Goal: Navigation & Orientation: Find specific page/section

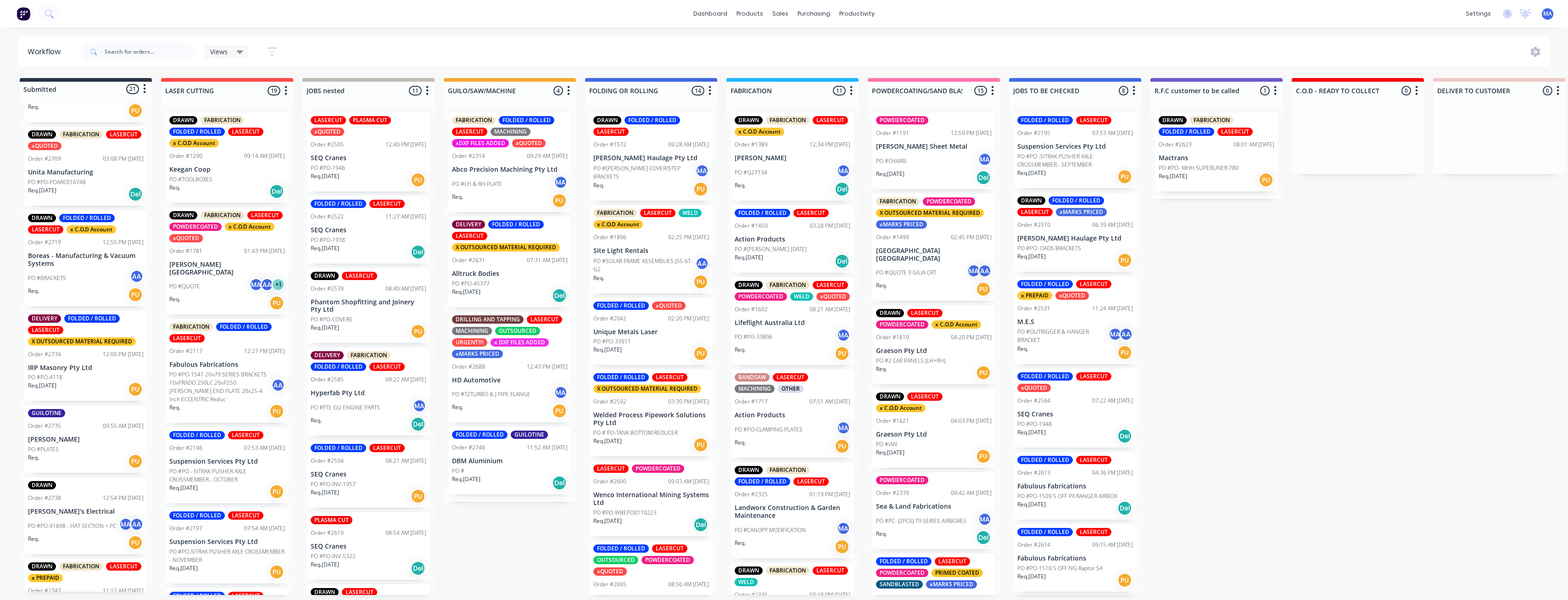
scroll to position [643, 0]
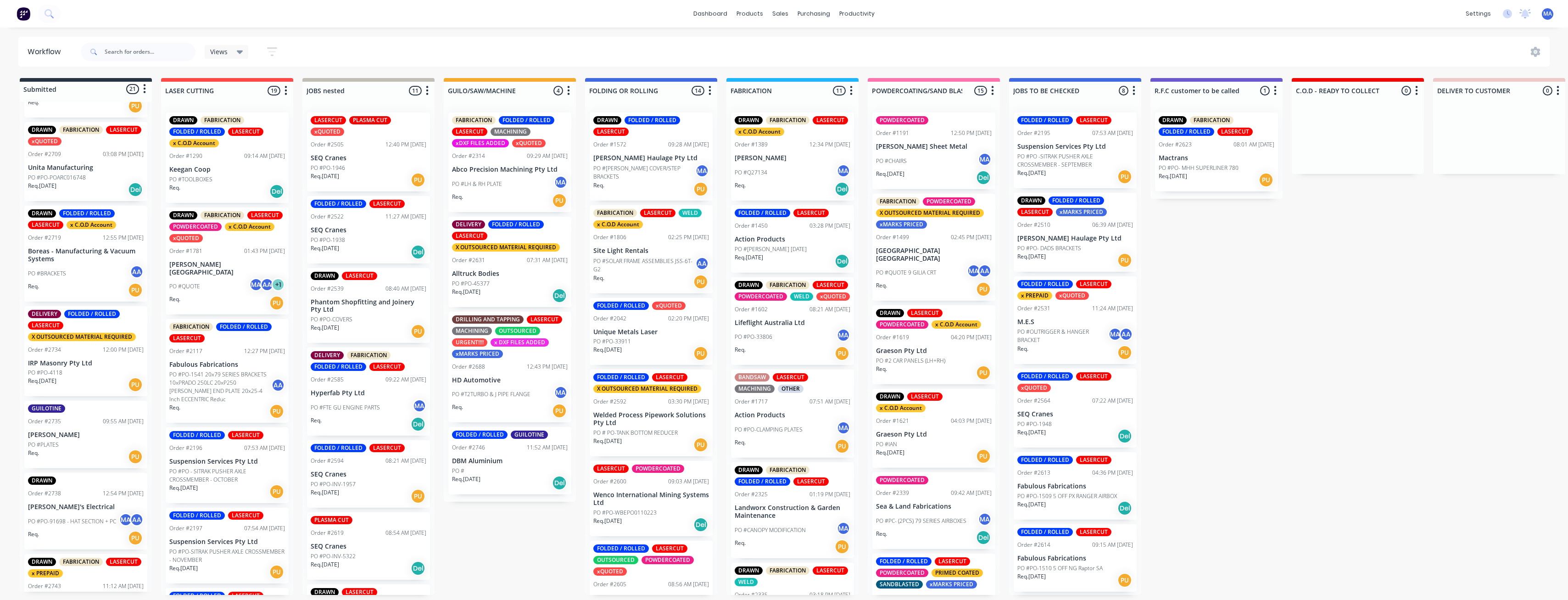
click at [105, 192] on div "Req. [DATE] Del" at bounding box center [86, 190] width 116 height 16
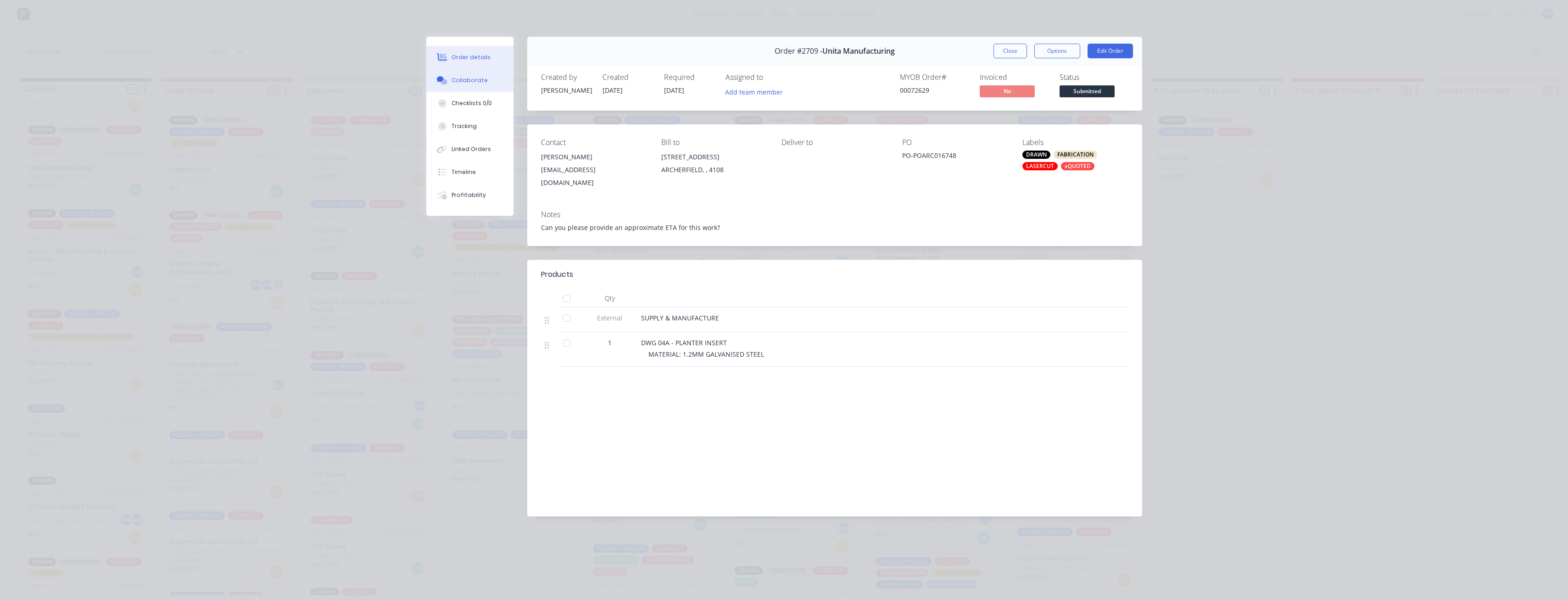
click at [437, 85] on button "Collaborate" at bounding box center [469, 80] width 87 height 23
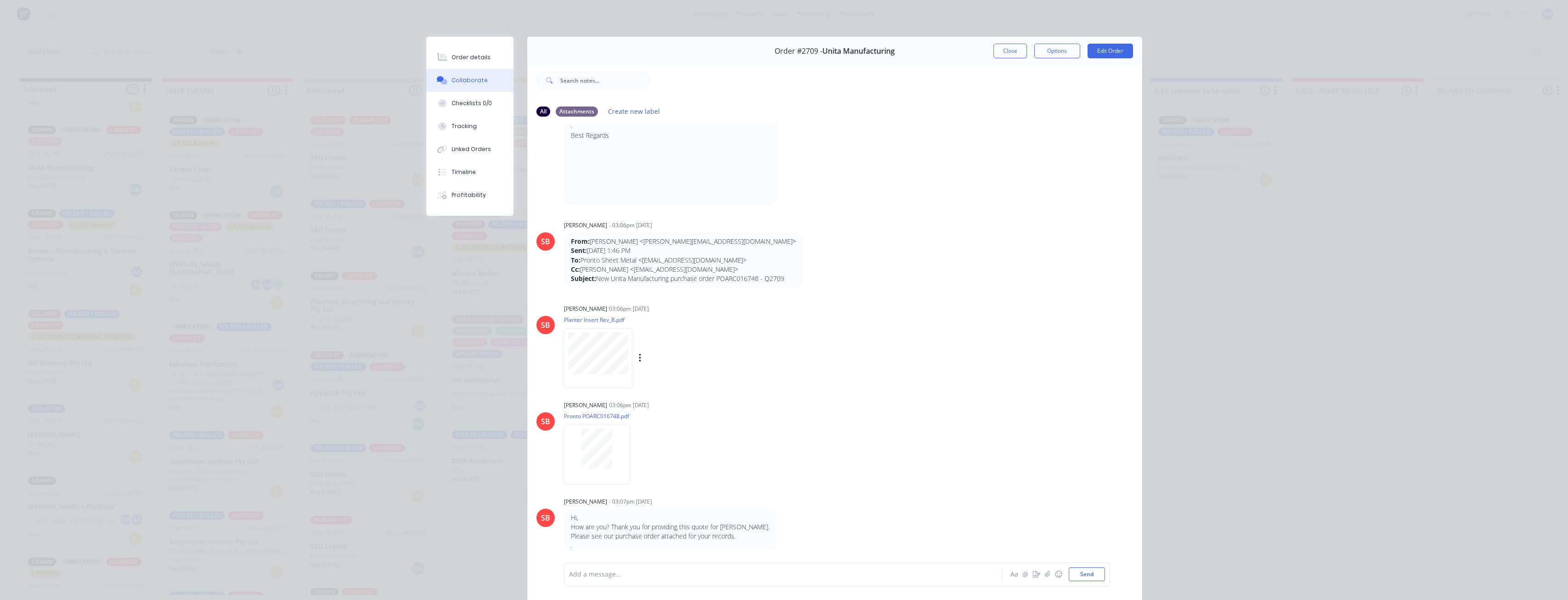
scroll to position [171, 0]
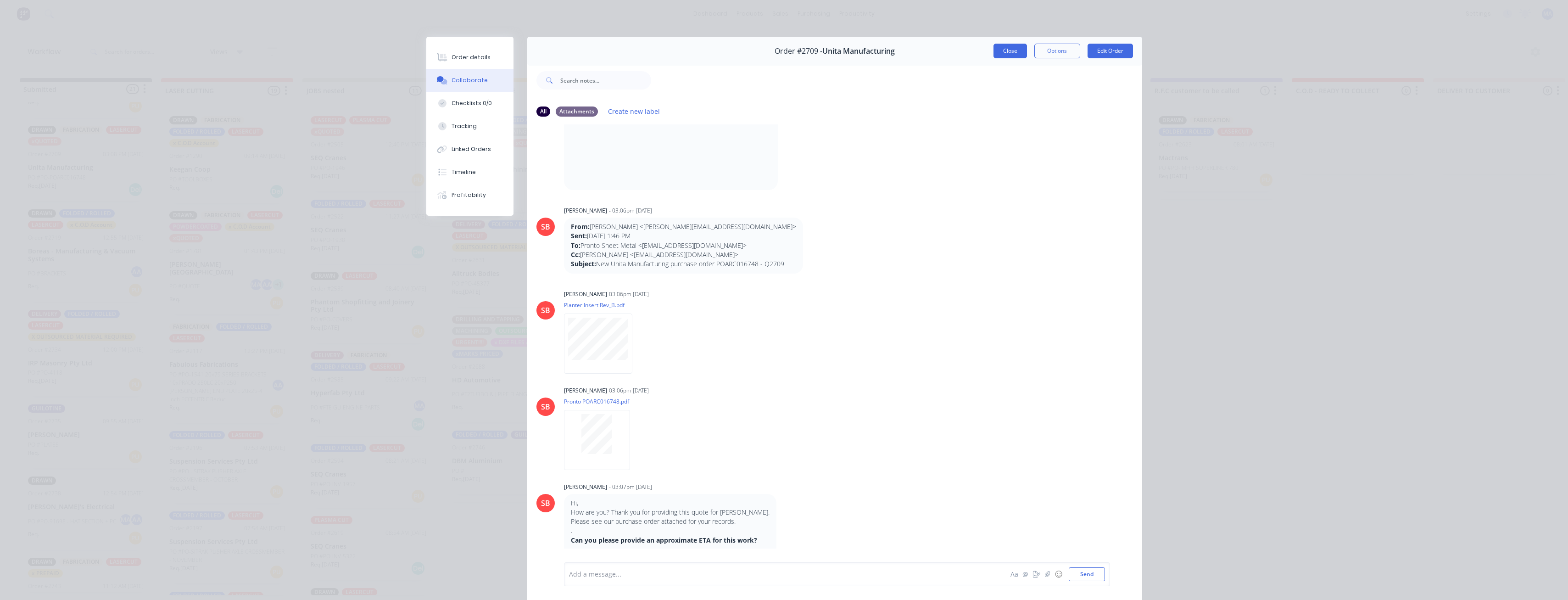
click at [481, 49] on button "Close" at bounding box center [1010, 51] width 33 height 15
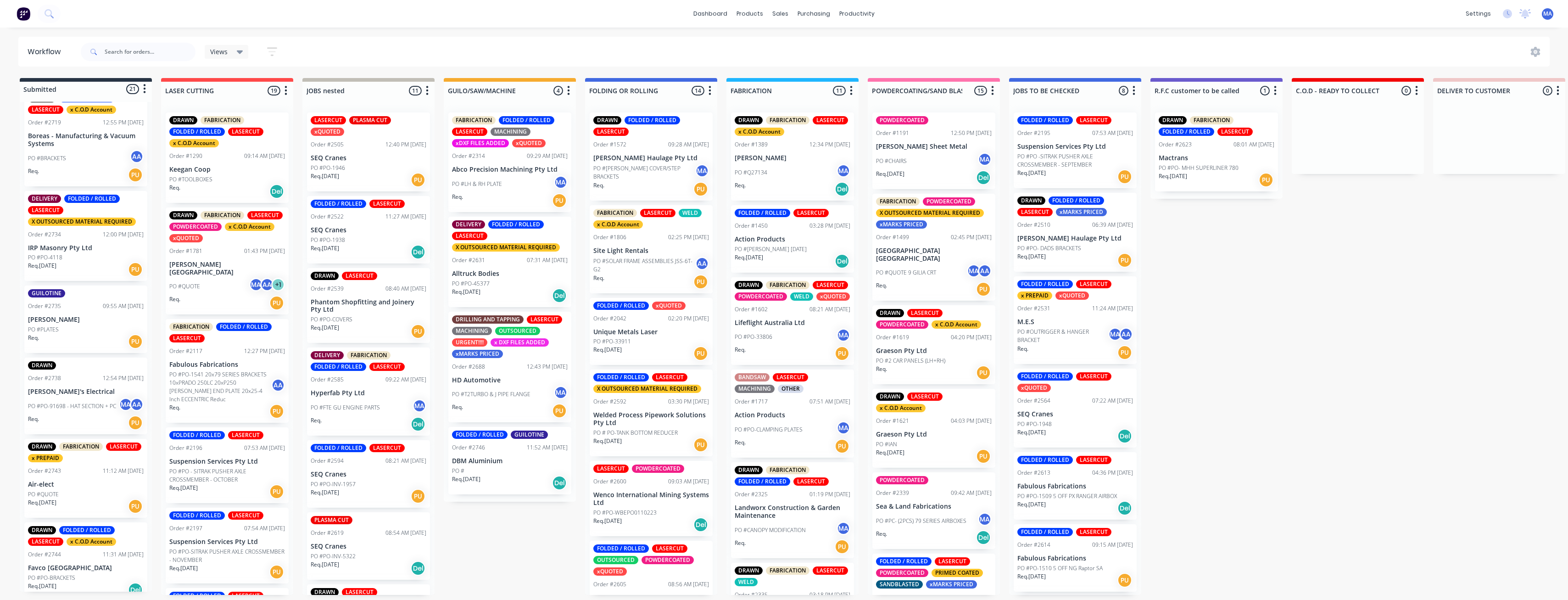
scroll to position [781, 0]
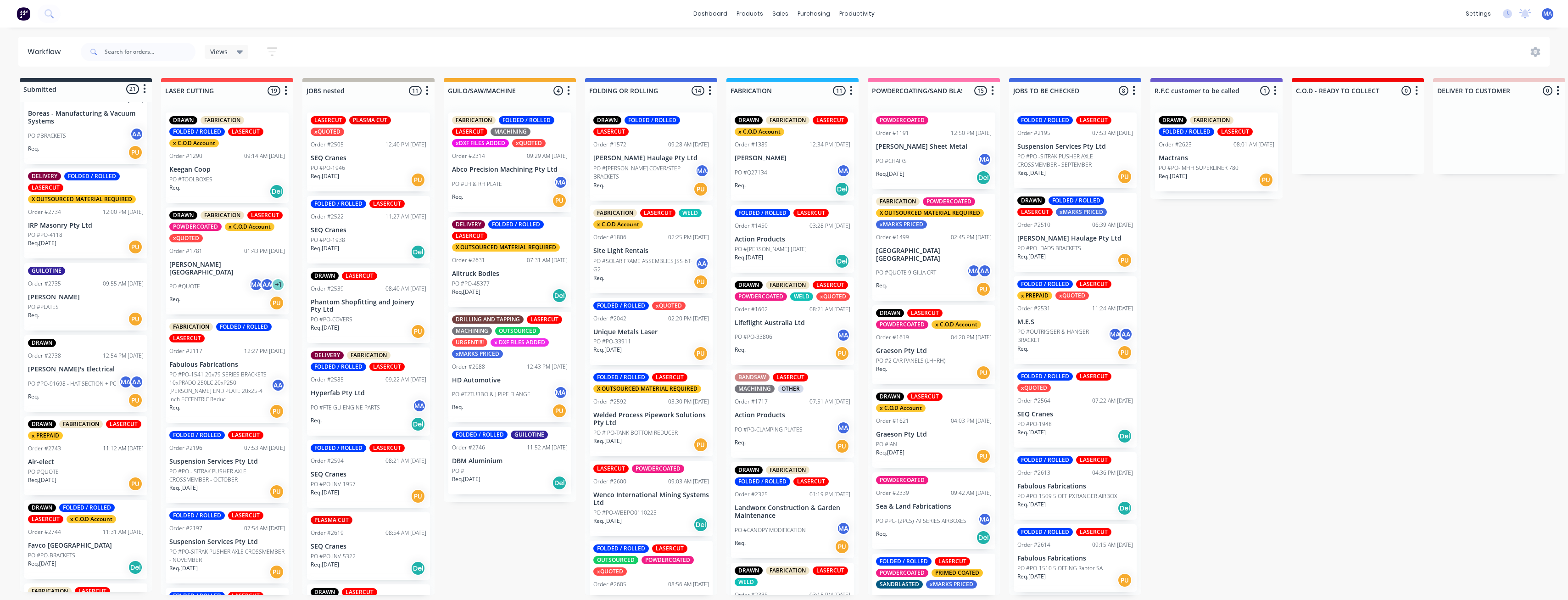
click at [82, 234] on div "PO #PO-4118" at bounding box center [86, 235] width 116 height 9
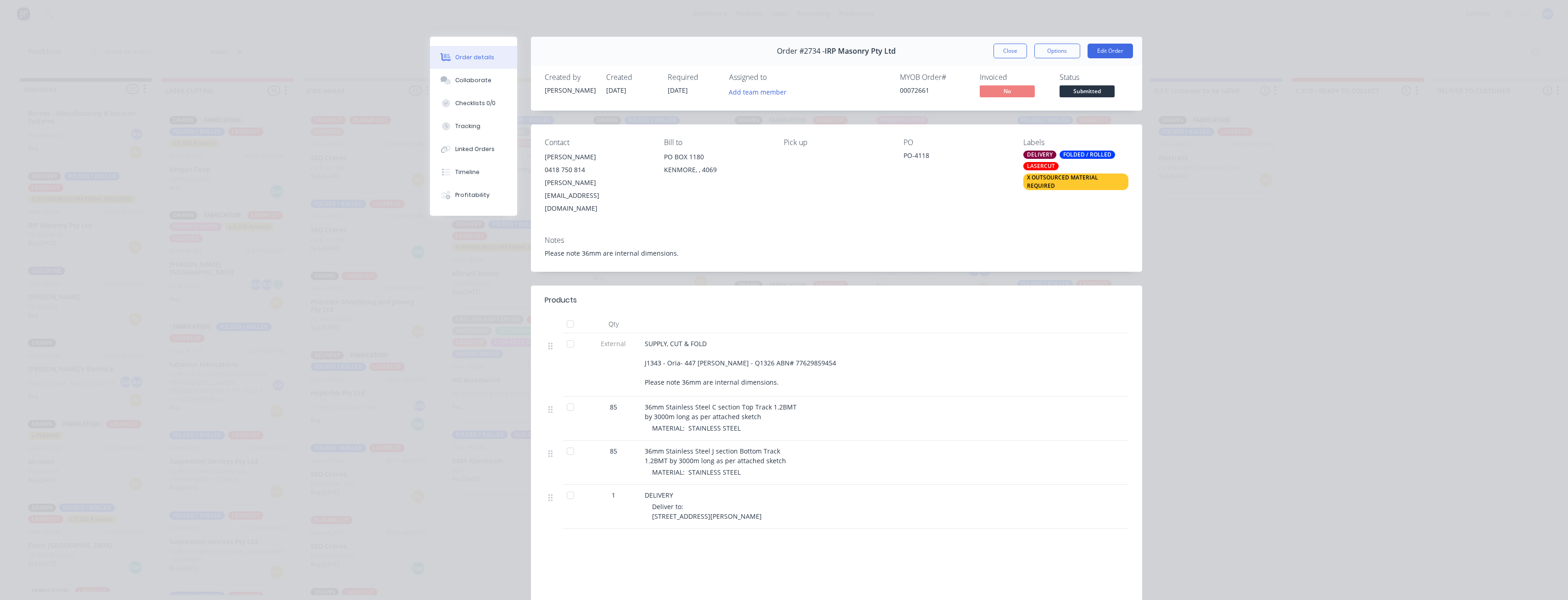
click at [481, 54] on button "Close" at bounding box center [1010, 51] width 33 height 15
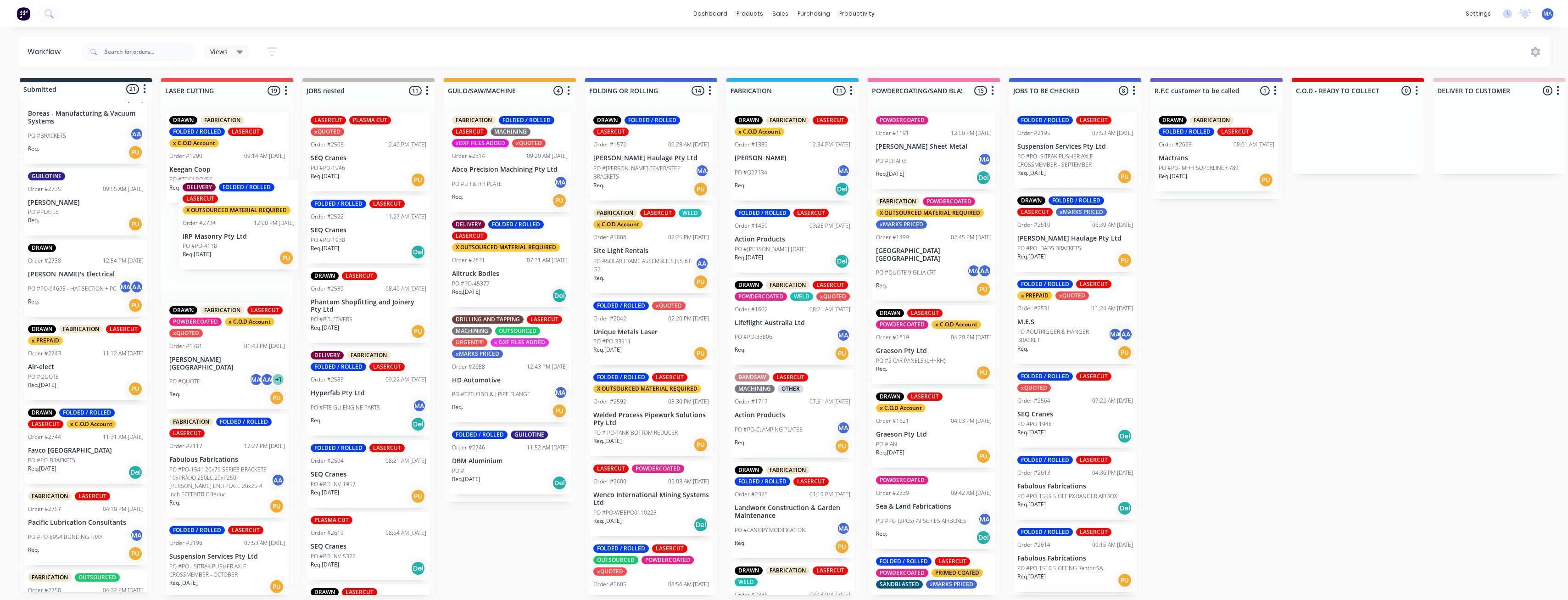
drag, startPoint x: 81, startPoint y: 227, endPoint x: 245, endPoint y: 241, distance: 164.6
click at [245, 241] on div "Submitted 21 Status colour #273444 hex #273444 Save Cancel Summaries Total orde…" at bounding box center [1357, 336] width 2728 height 517
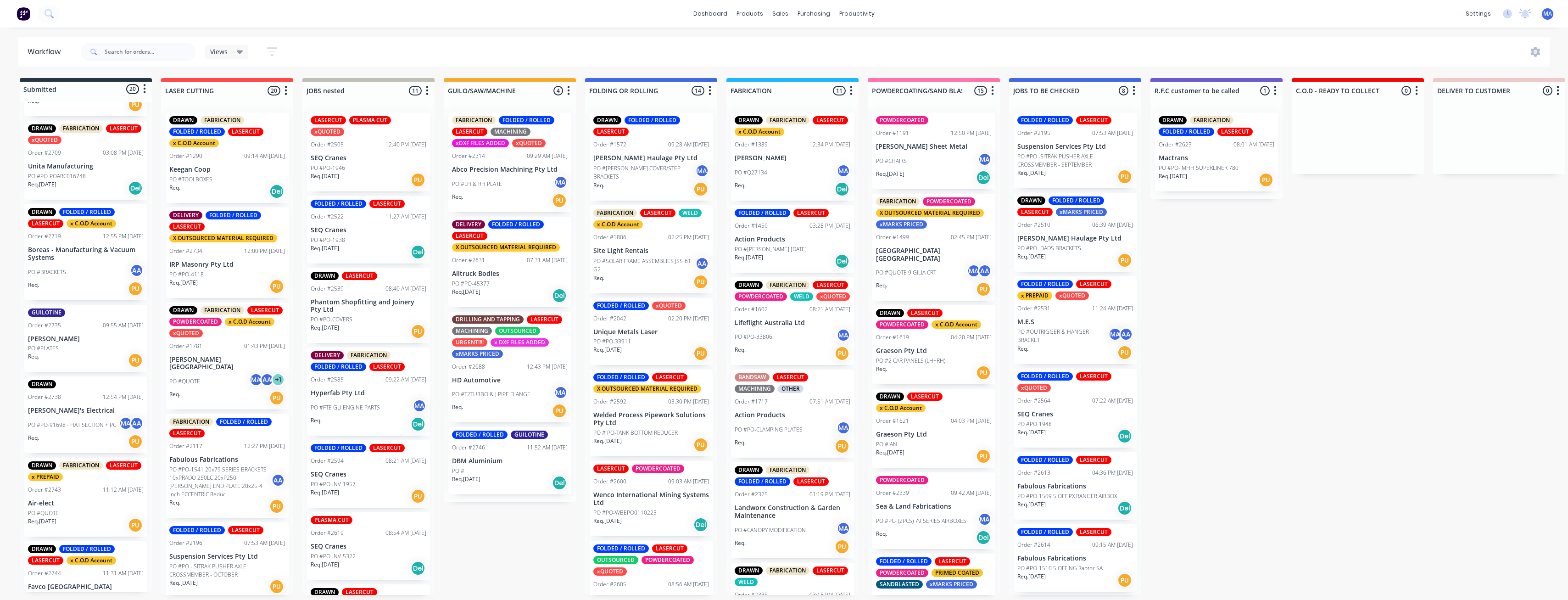
scroll to position [643, 0]
click at [89, 299] on div "DRAWN FOLDED / ROLLED LASERCUT x C.O.D Account Order #2719 12:55 PM [DATE] Bore…" at bounding box center [86, 254] width 123 height 96
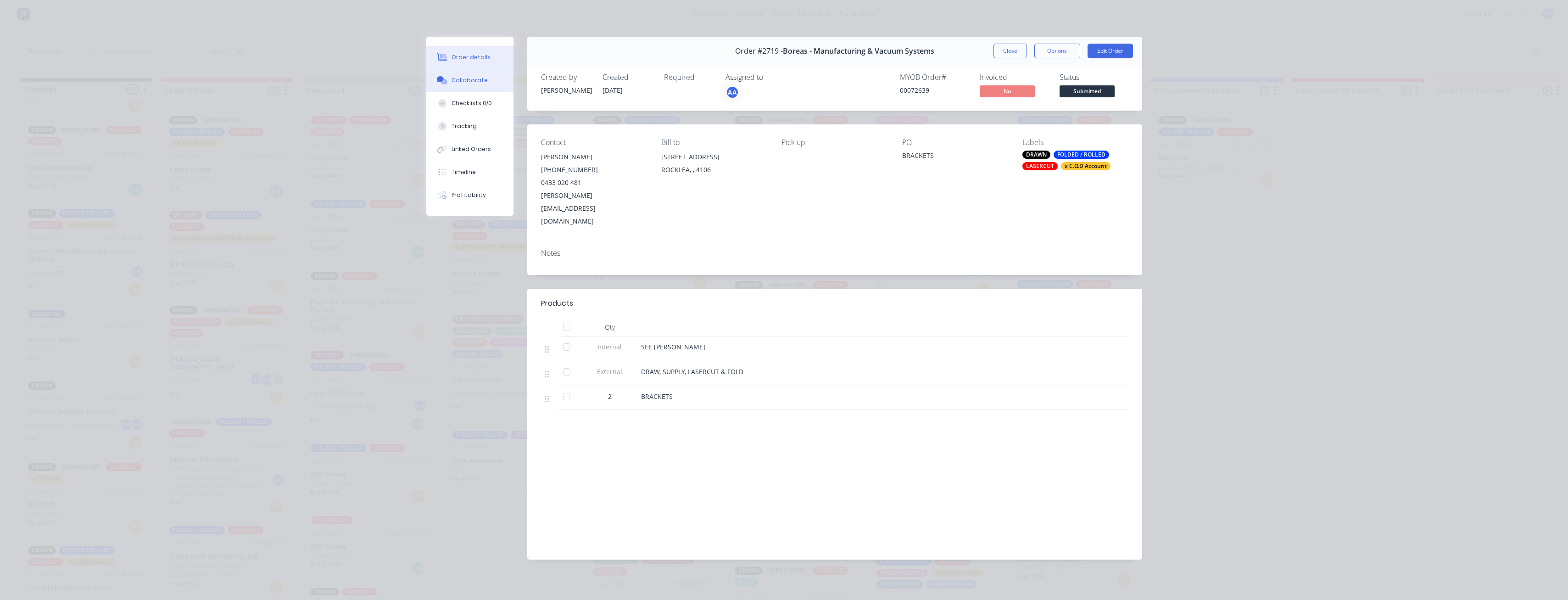
click at [481, 86] on button "Collaborate" at bounding box center [469, 80] width 87 height 23
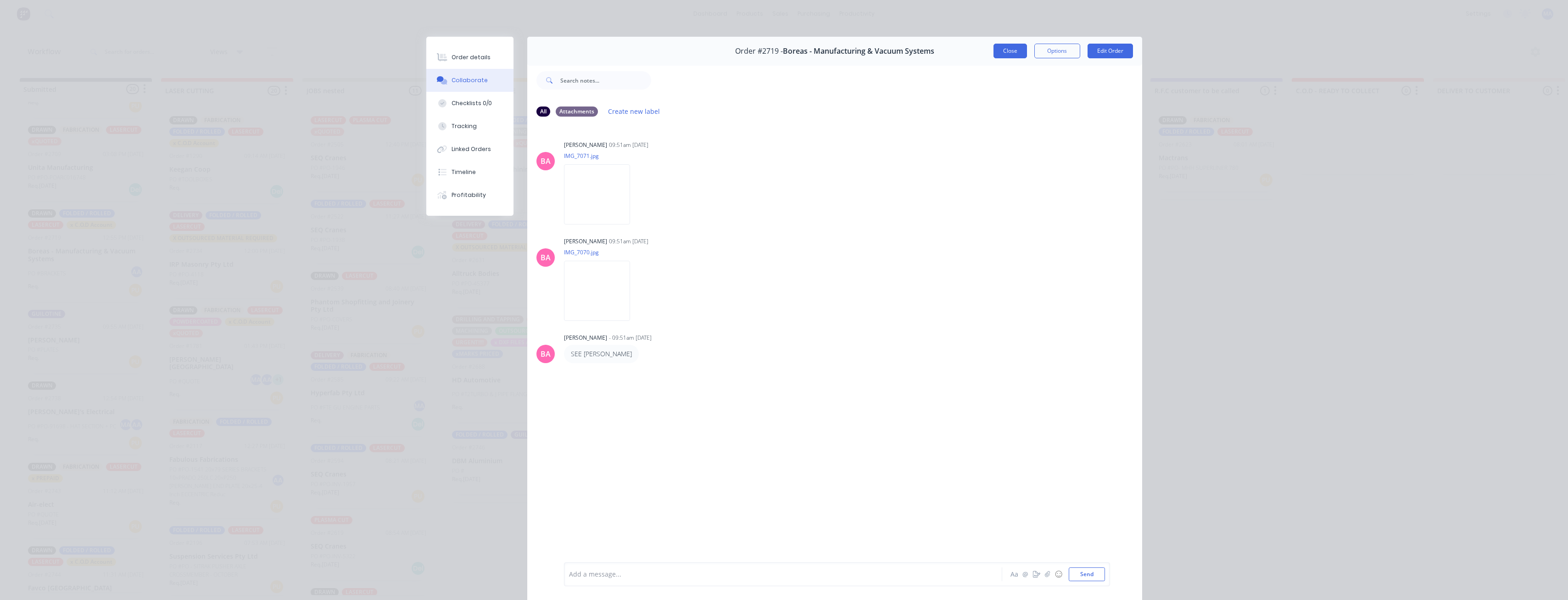
click at [481, 58] on button "Close" at bounding box center [1010, 51] width 33 height 15
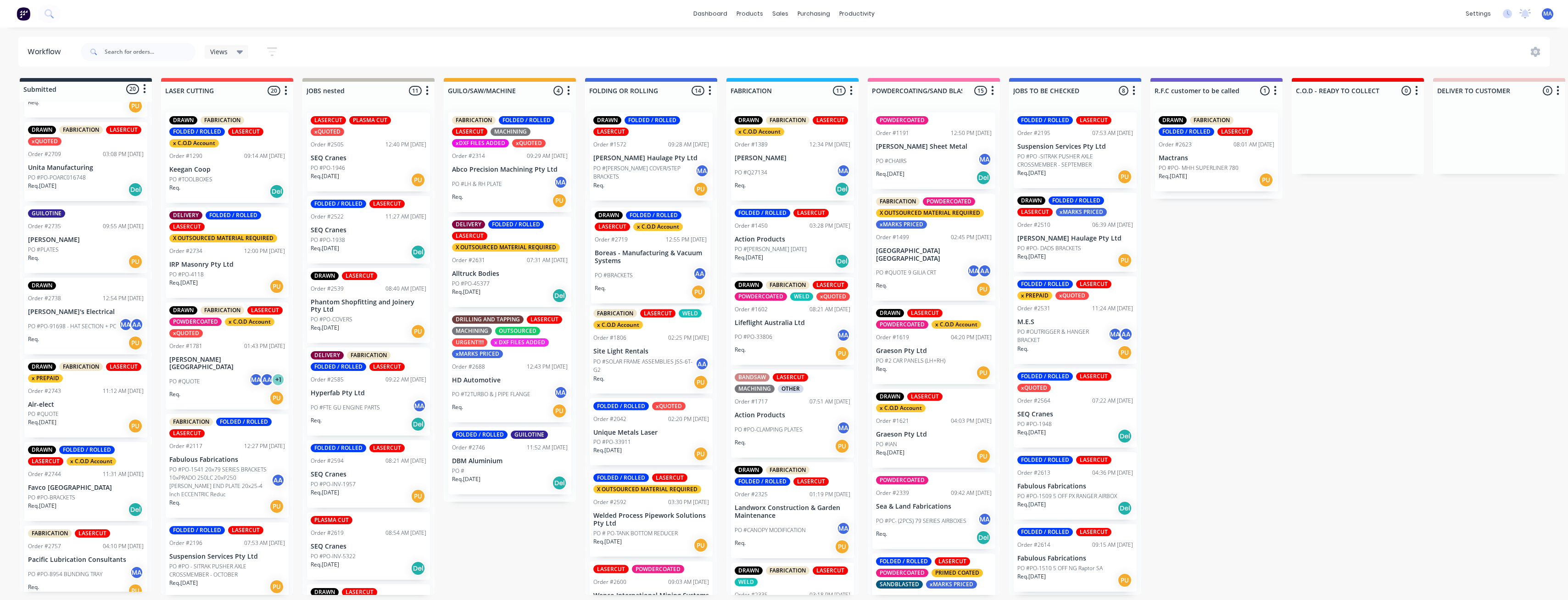
drag, startPoint x: 90, startPoint y: 268, endPoint x: 661, endPoint y: 273, distance: 571.0
click at [481, 273] on div "Submitted 20 Status colour #273444 hex #273444 Save Cancel Summaries Total orde…" at bounding box center [1357, 336] width 2728 height 517
click at [75, 249] on div "PO #PLATES" at bounding box center [86, 250] width 116 height 9
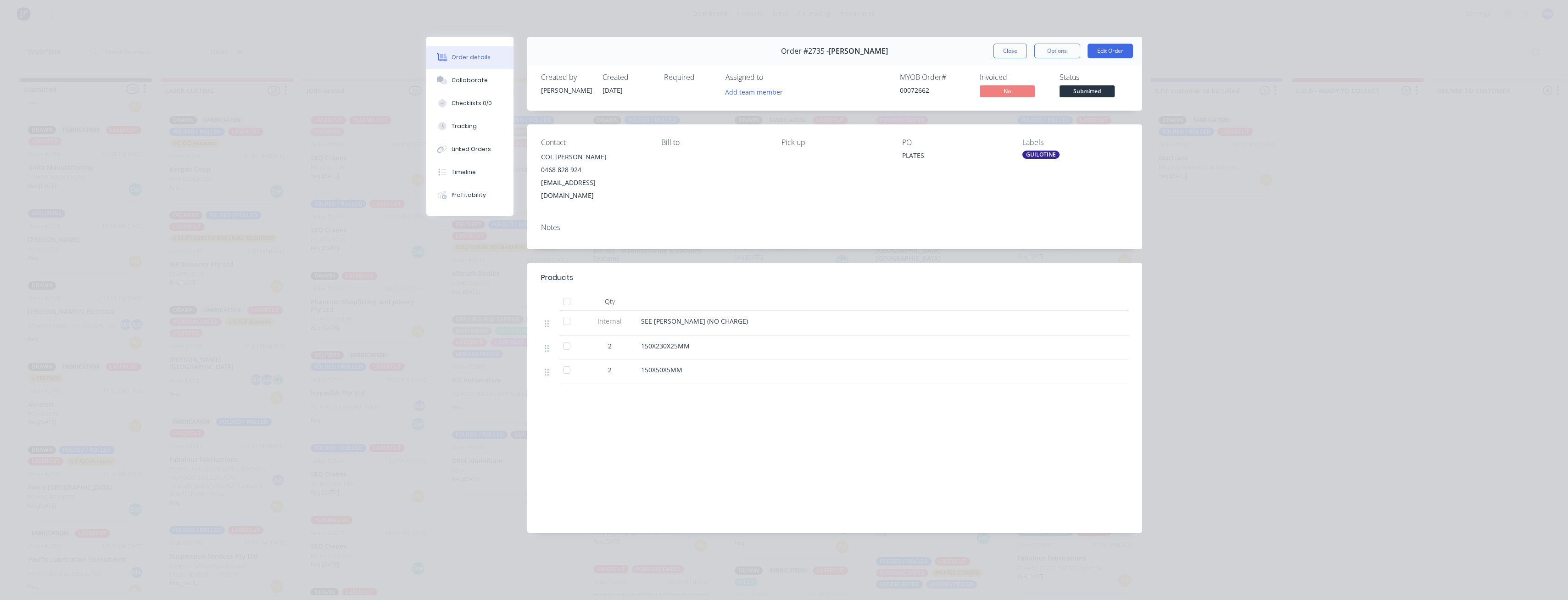
click at [481, 160] on div "Labels GUILOTINE" at bounding box center [1075, 170] width 105 height 64
click at [481, 156] on div "GUILOTINE" at bounding box center [1041, 155] width 37 height 9
click at [481, 230] on div at bounding box center [1039, 235] width 18 height 18
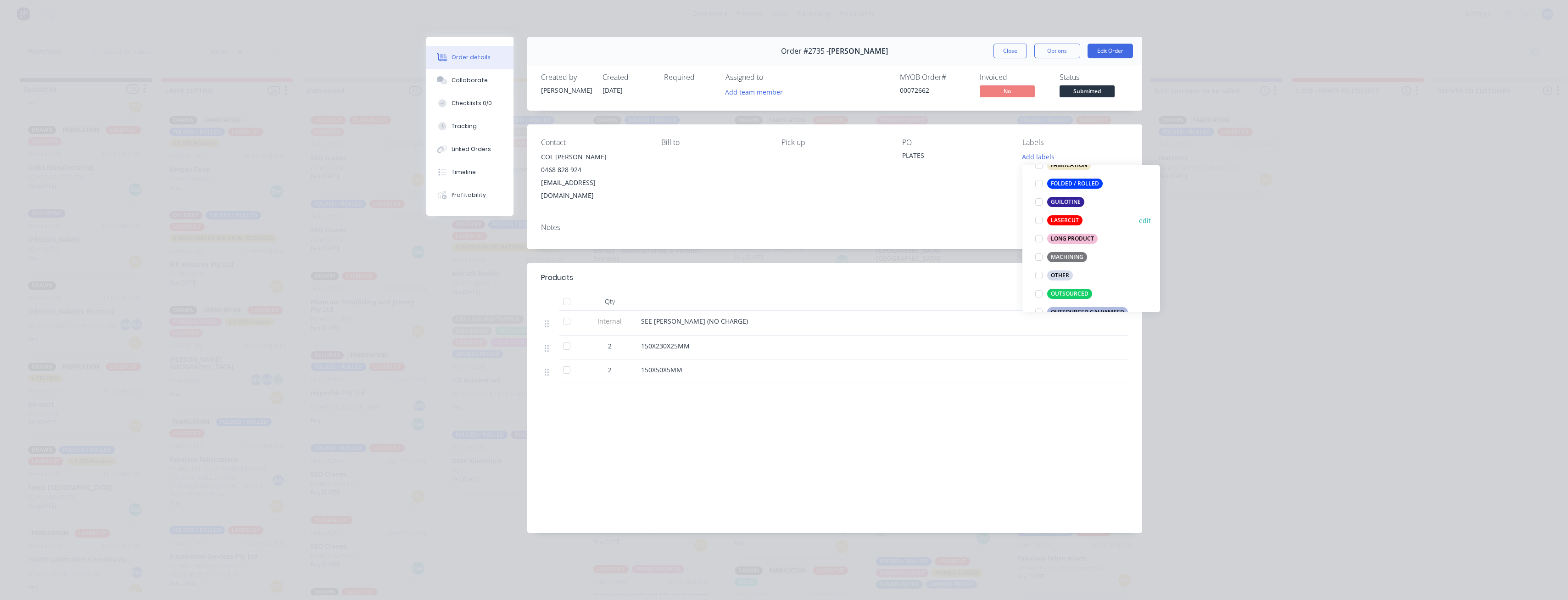
click at [481, 221] on div at bounding box center [1039, 221] width 18 height 18
click at [481, 256] on div at bounding box center [1039, 262] width 18 height 18
click at [481, 263] on header "Products" at bounding box center [835, 278] width 615 height 29
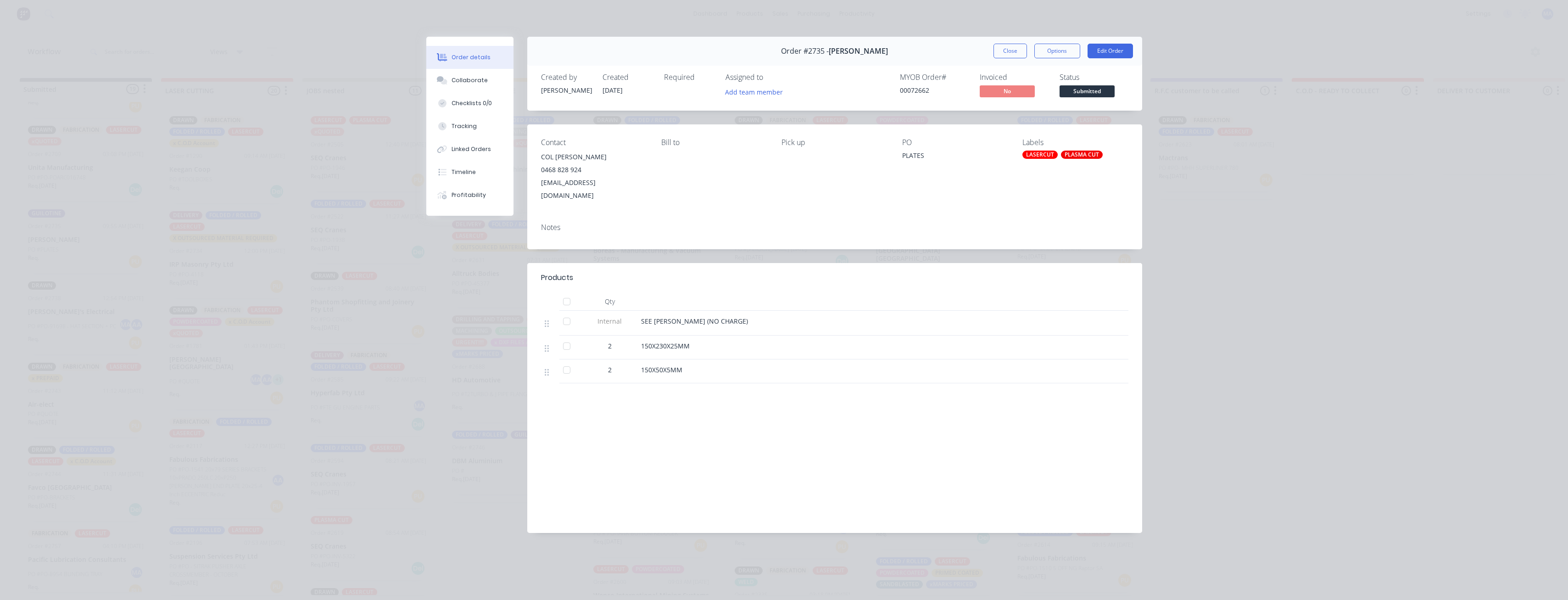
click at [481, 80] on div "Order details Collaborate Checklists 0/0 Tracking Linked Orders Timeline Profit…" at bounding box center [477, 126] width 101 height 179
drag, startPoint x: 502, startPoint y: 81, endPoint x: 1017, endPoint y: 34, distance: 517.1
click at [481, 81] on button "Collaborate" at bounding box center [469, 80] width 87 height 23
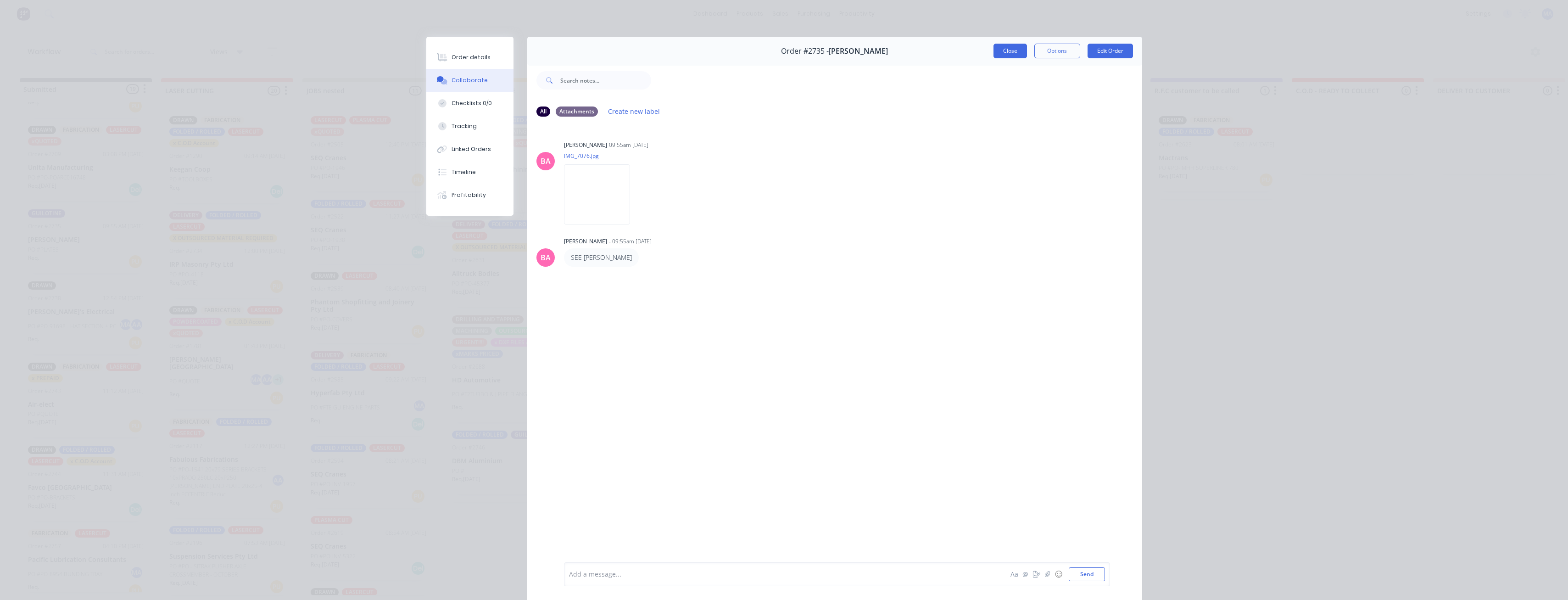
click at [481, 55] on button "Close" at bounding box center [1010, 51] width 33 height 15
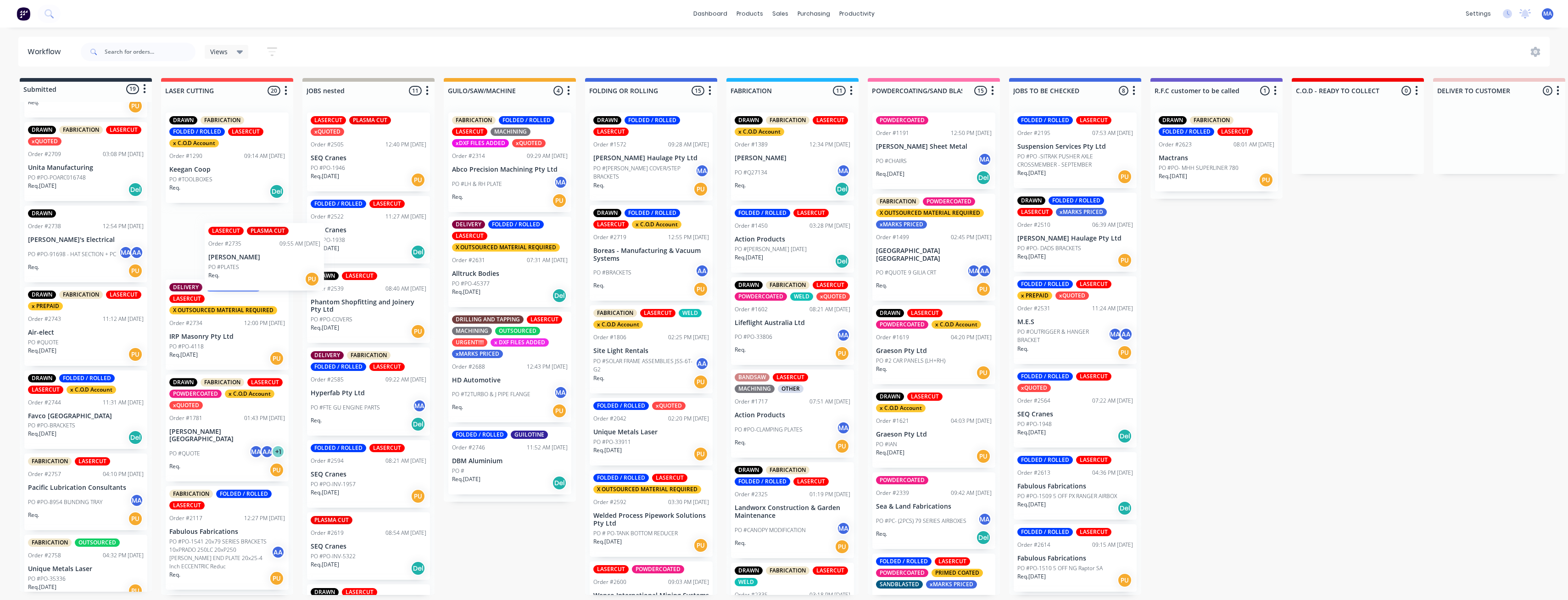
drag, startPoint x: 56, startPoint y: 255, endPoint x: 195, endPoint y: 263, distance: 139.2
click at [217, 266] on div "Submitted 19 Status colour #273444 hex #273444 Save Cancel Summaries Total orde…" at bounding box center [1357, 336] width 2728 height 517
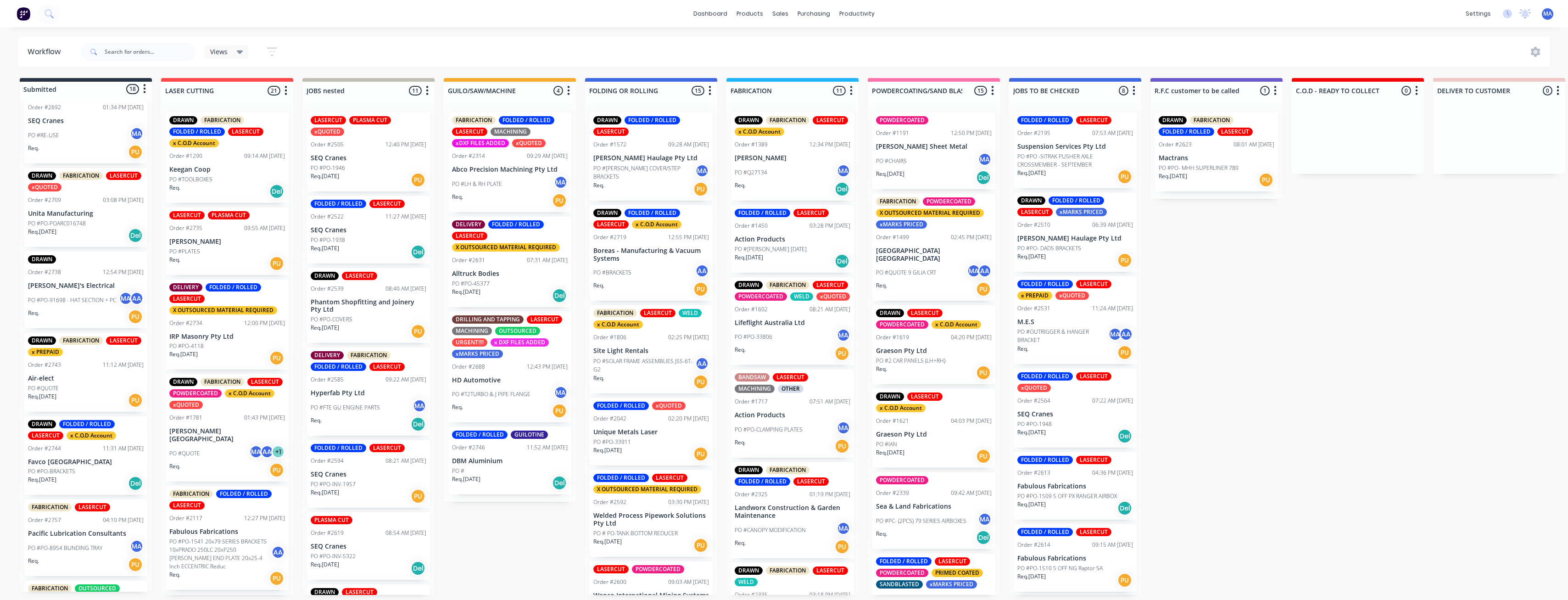
scroll to position [735, 0]
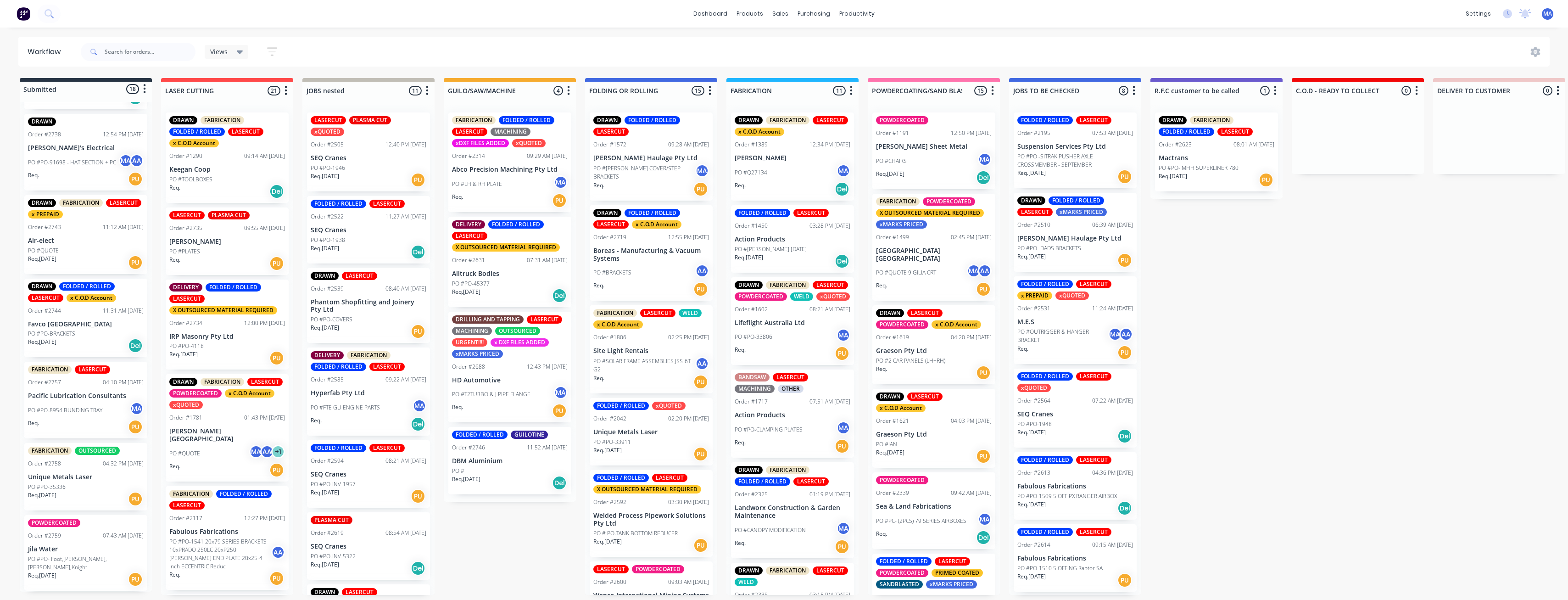
click at [80, 182] on div "Req. PU" at bounding box center [86, 179] width 116 height 16
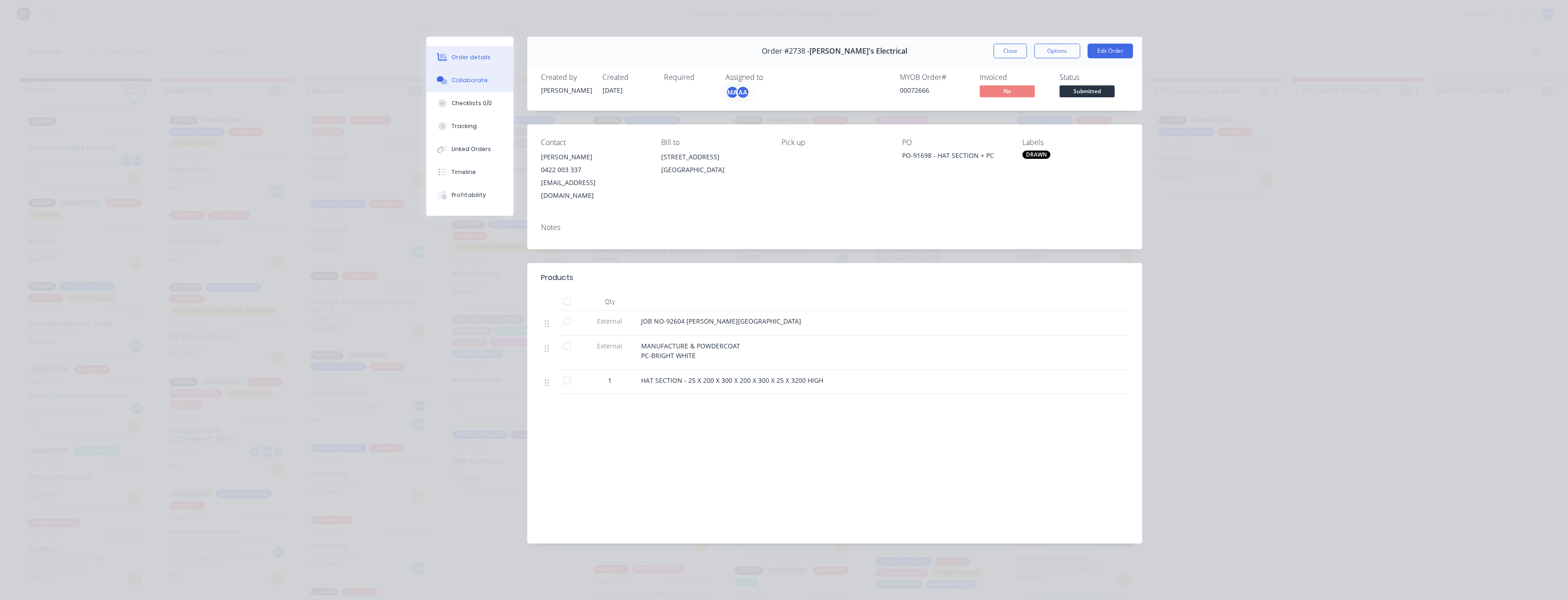
click at [481, 81] on button "Collaborate" at bounding box center [469, 80] width 87 height 23
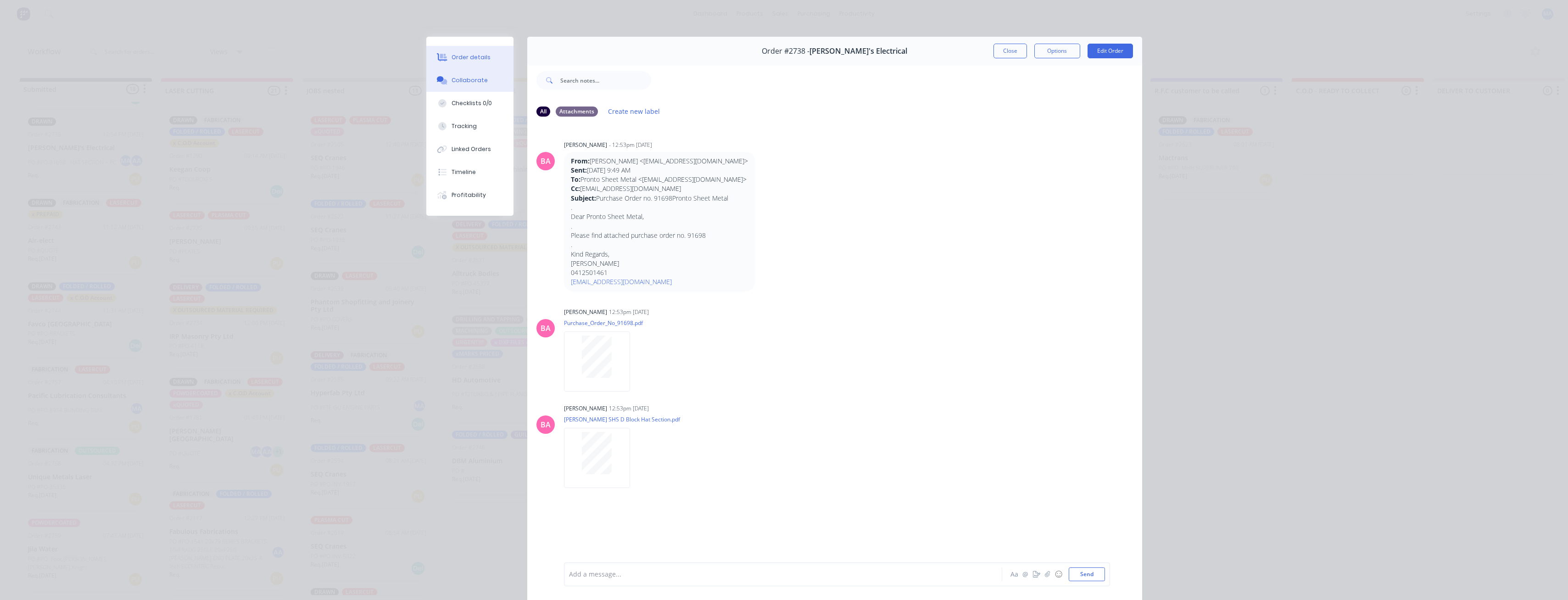
click at [478, 54] on div "Order details" at bounding box center [471, 57] width 39 height 9
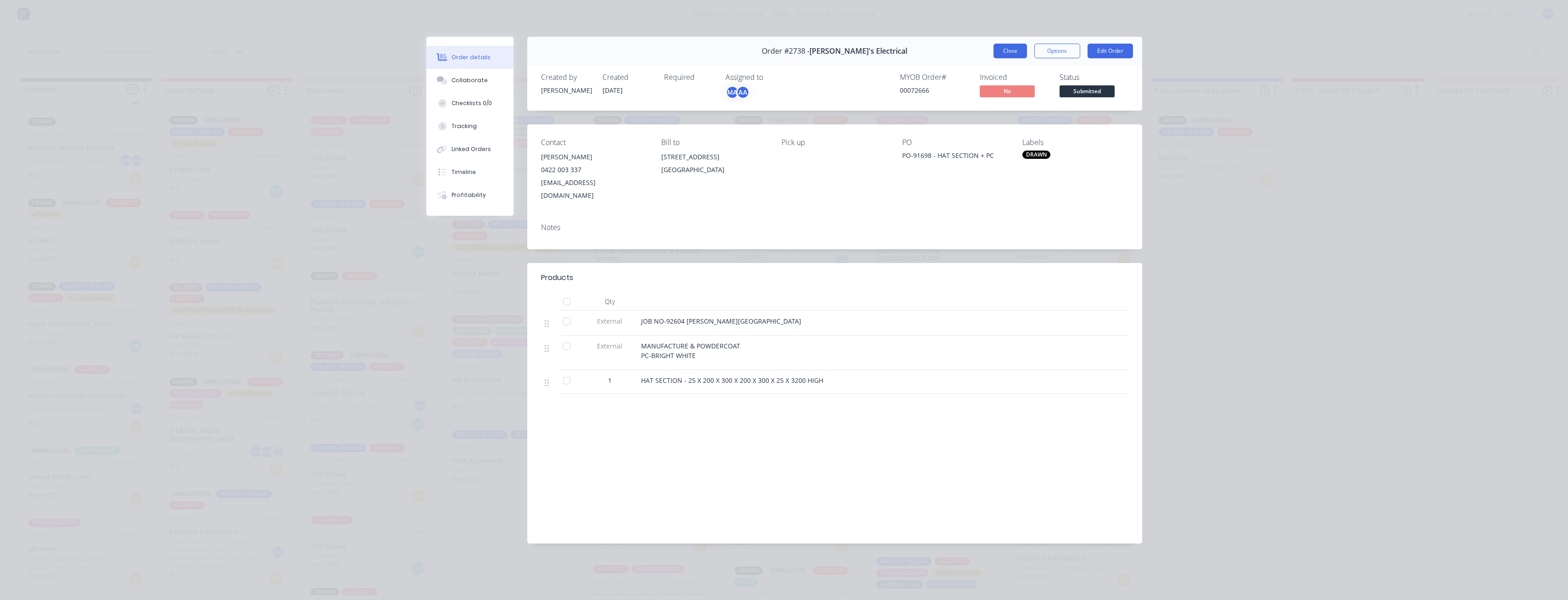
click at [481, 53] on button "Close" at bounding box center [1010, 51] width 33 height 15
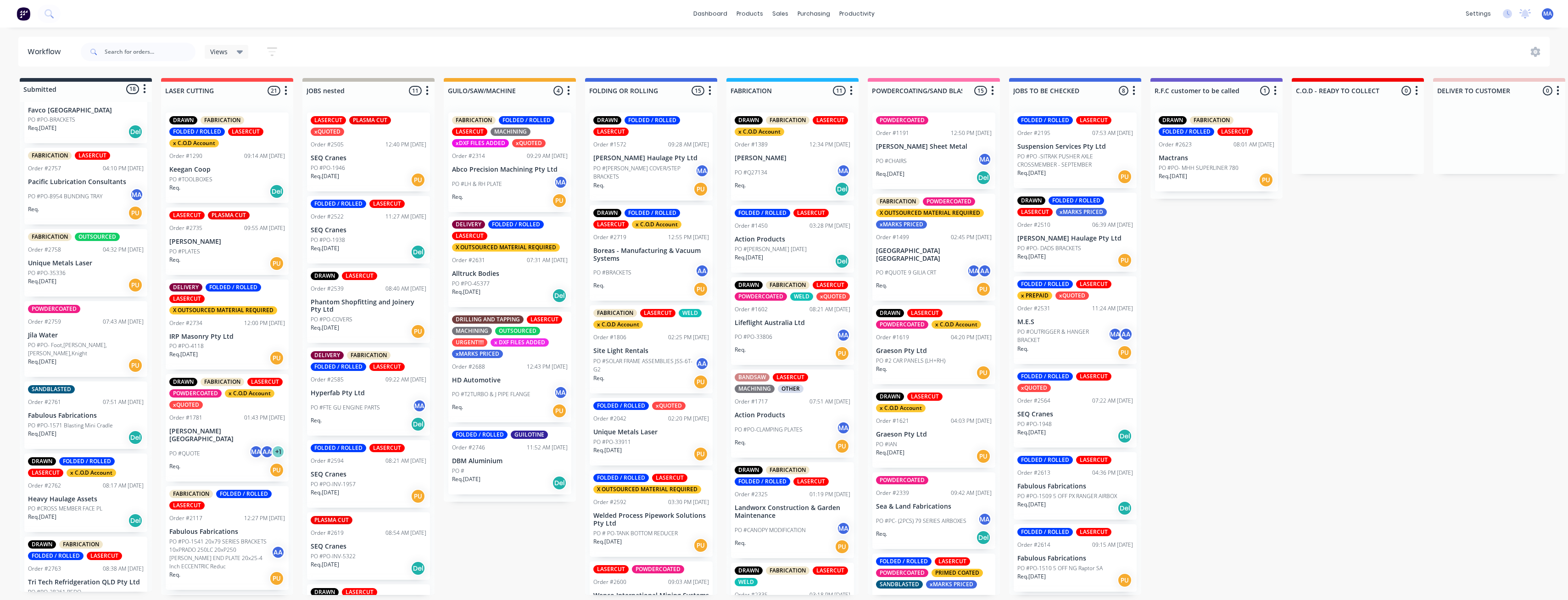
scroll to position [964, 0]
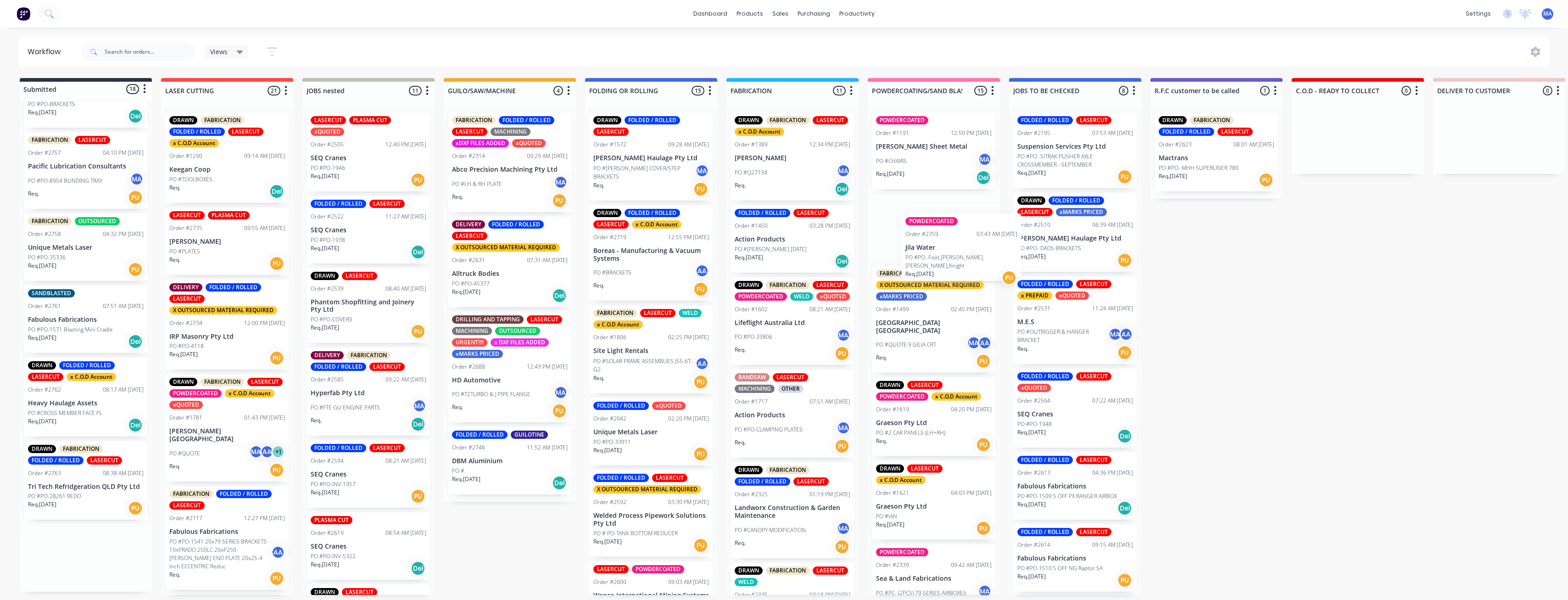
drag, startPoint x: 80, startPoint y: 336, endPoint x: 970, endPoint y: 272, distance: 892.3
click at [481, 272] on div "Submitted 18 Status colour #273444 hex #273444 Save Cancel Summaries Total orde…" at bounding box center [1357, 336] width 2728 height 517
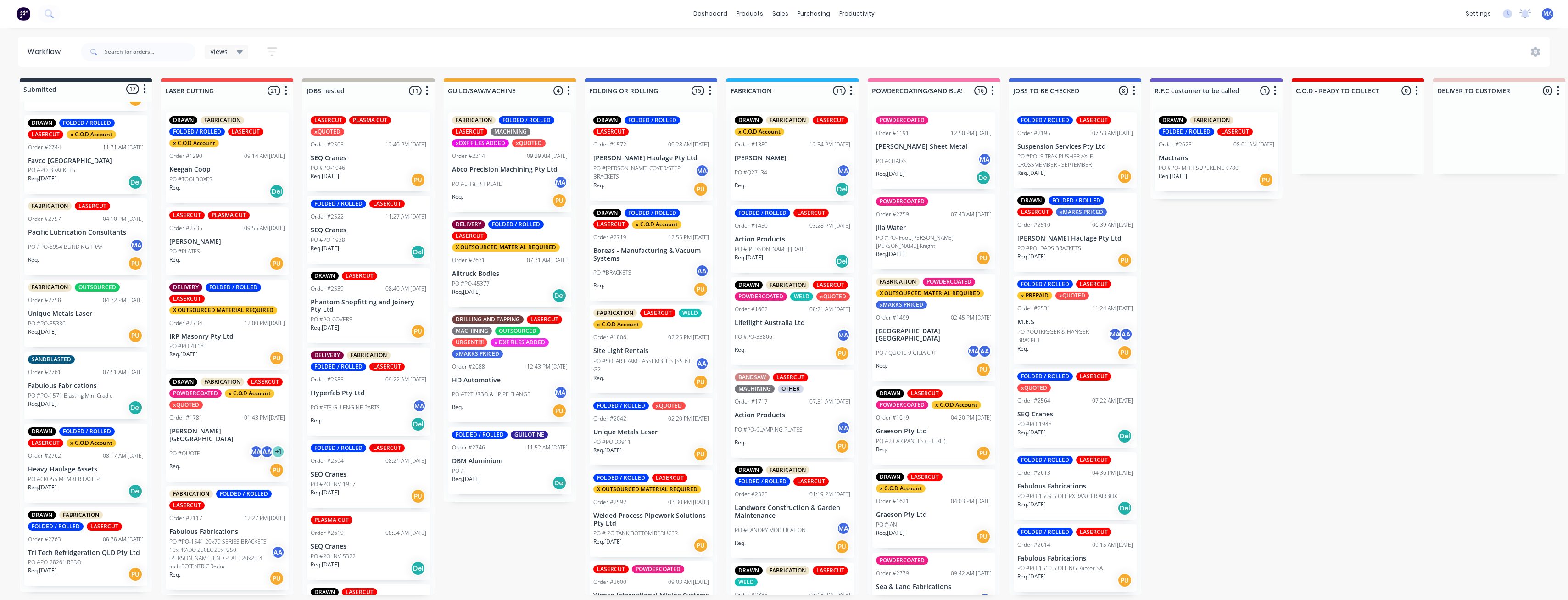
scroll to position [893, 0]
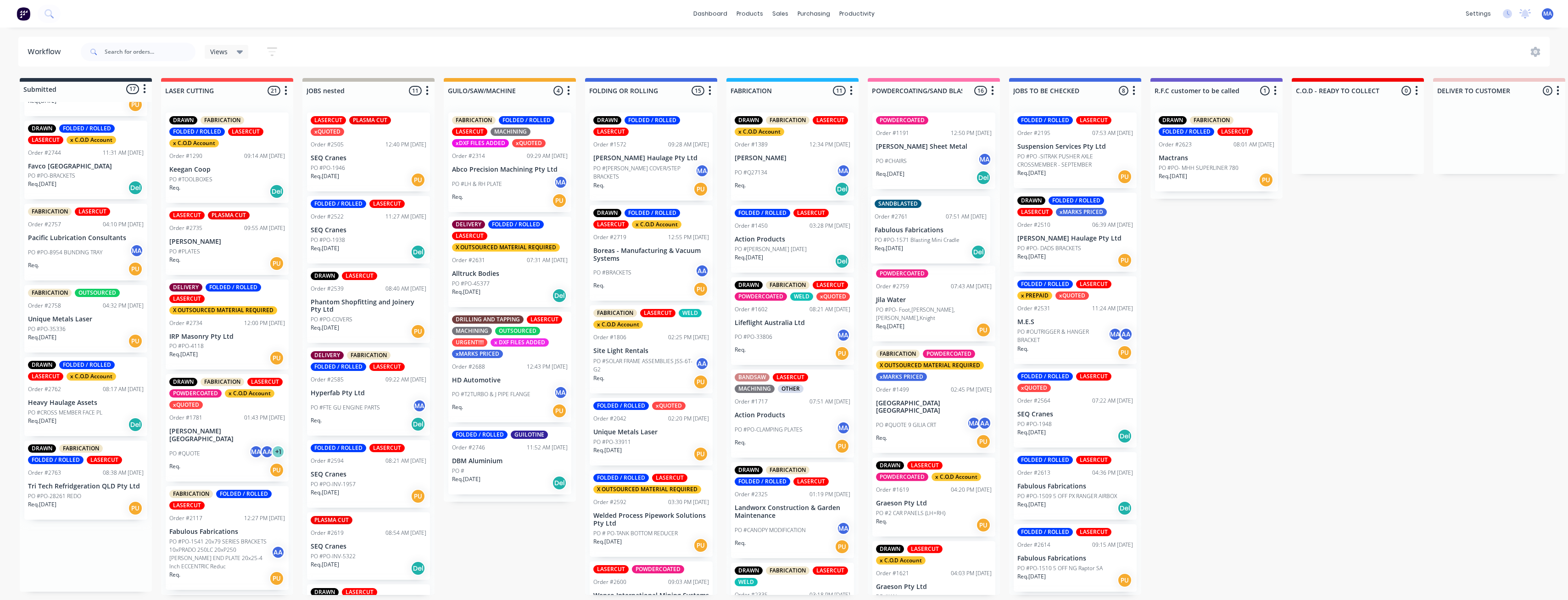
drag, startPoint x: 77, startPoint y: 402, endPoint x: 929, endPoint y: 241, distance: 867.1
click at [481, 241] on div "Submitted 17 Status colour #273444 hex #273444 Save Cancel Summaries Total orde…" at bounding box center [1357, 336] width 2728 height 517
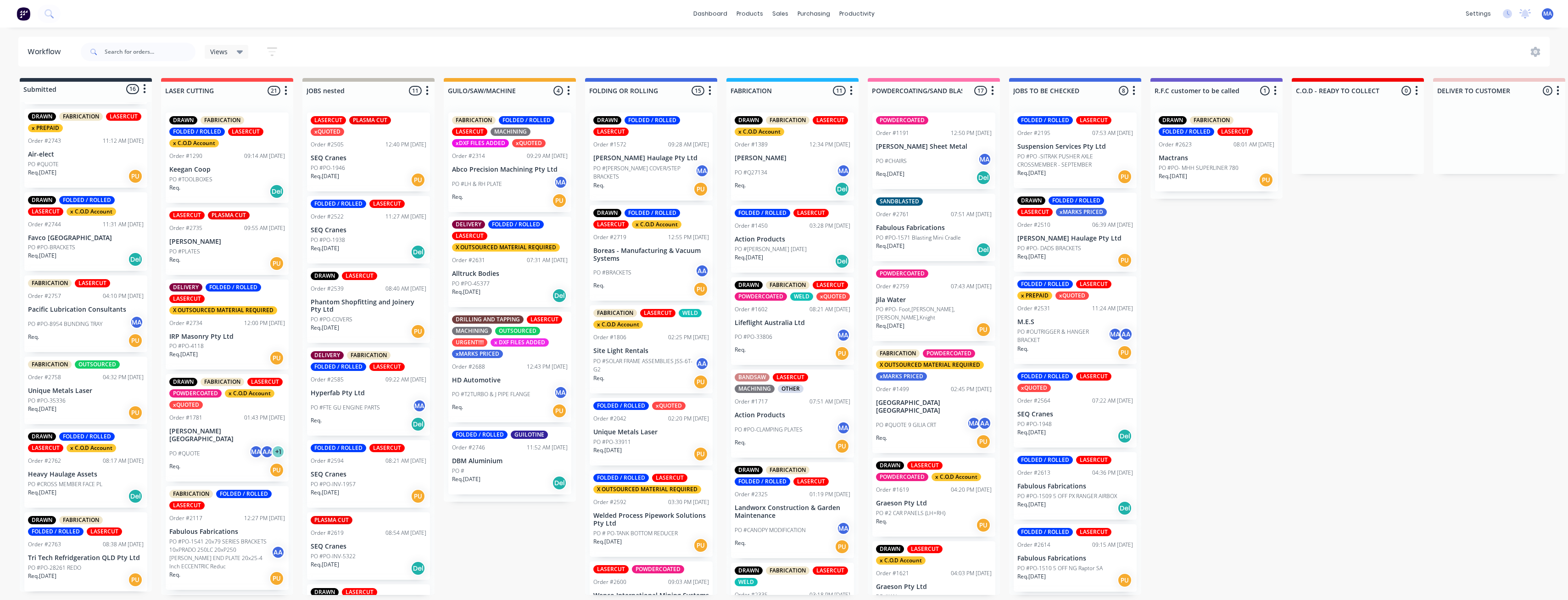
scroll to position [2, 0]
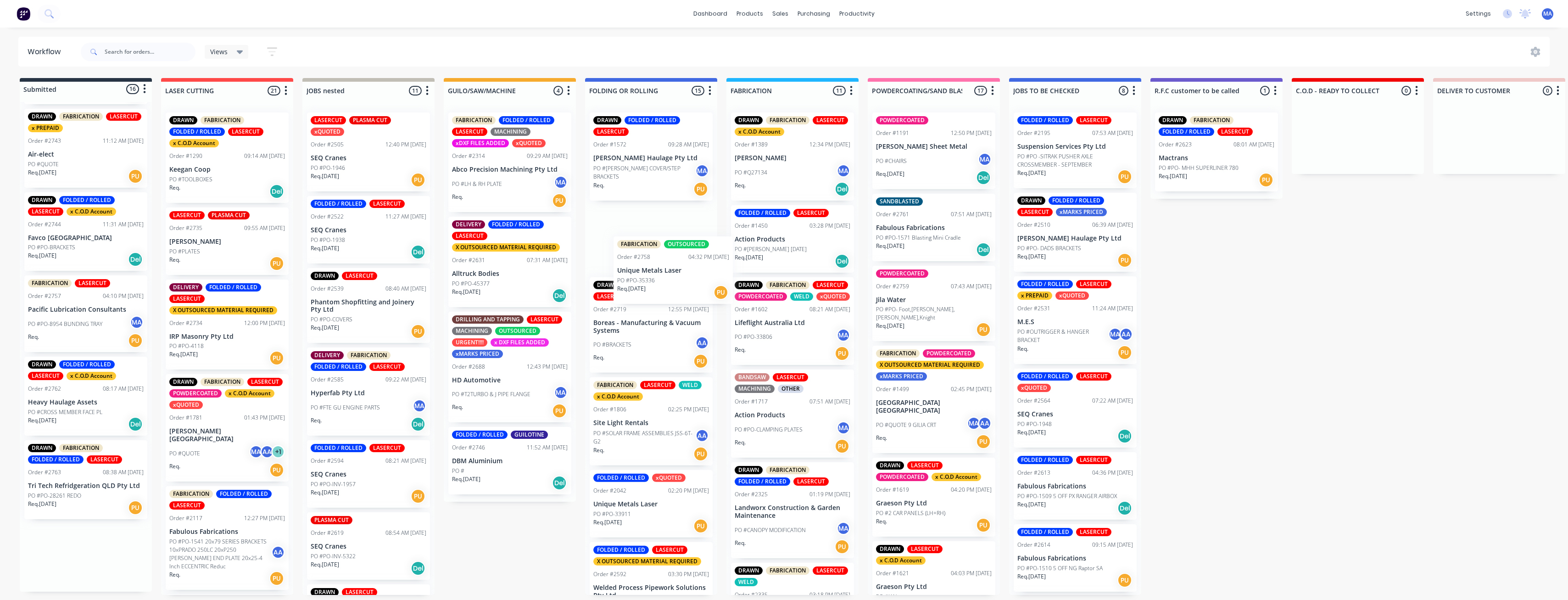
drag, startPoint x: 79, startPoint y: 396, endPoint x: 669, endPoint y: 275, distance: 602.3
click at [481, 275] on div "Submitted 16 Status colour #273444 hex #273444 Save Cancel Summaries Total orde…" at bounding box center [1357, 336] width 2728 height 517
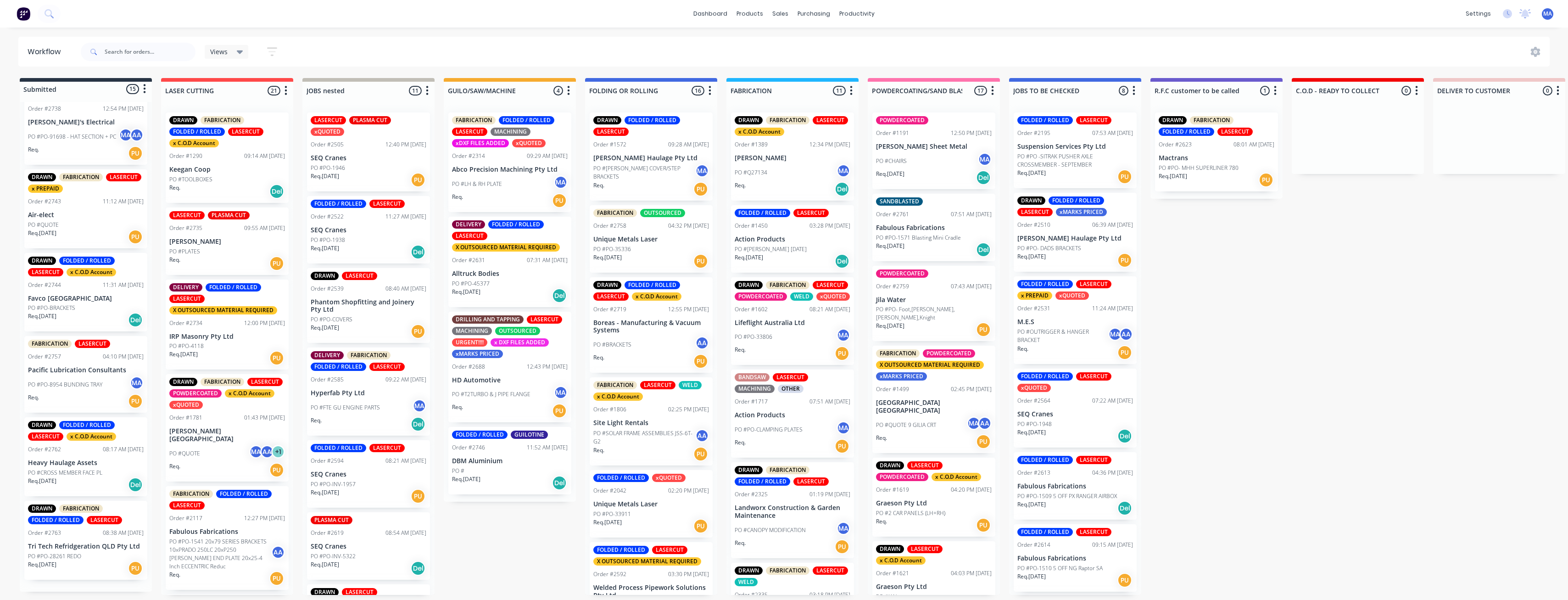
scroll to position [749, 0]
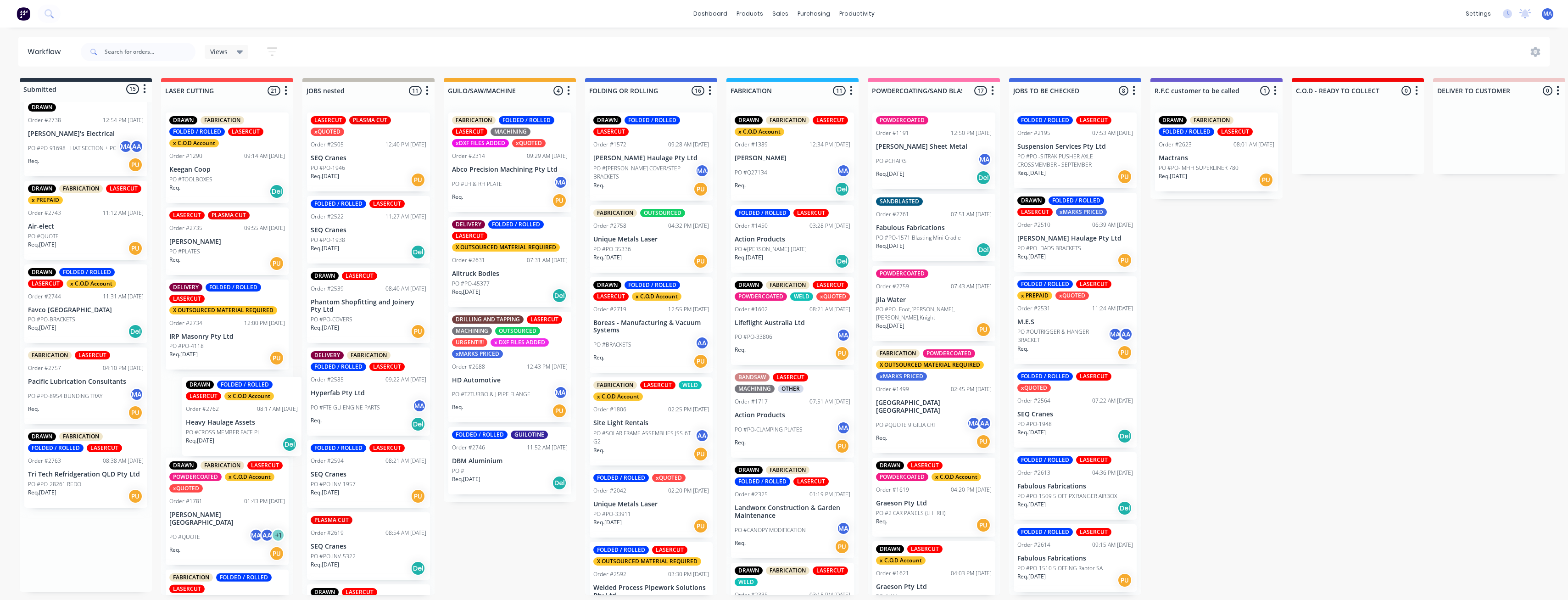
drag, startPoint x: 137, startPoint y: 482, endPoint x: 234, endPoint y: 432, distance: 109.1
click at [234, 323] on div "Submitted 15 Status colour #273444 hex #273444 Save Cancel Summaries Total orde…" at bounding box center [1357, 336] width 2728 height 517
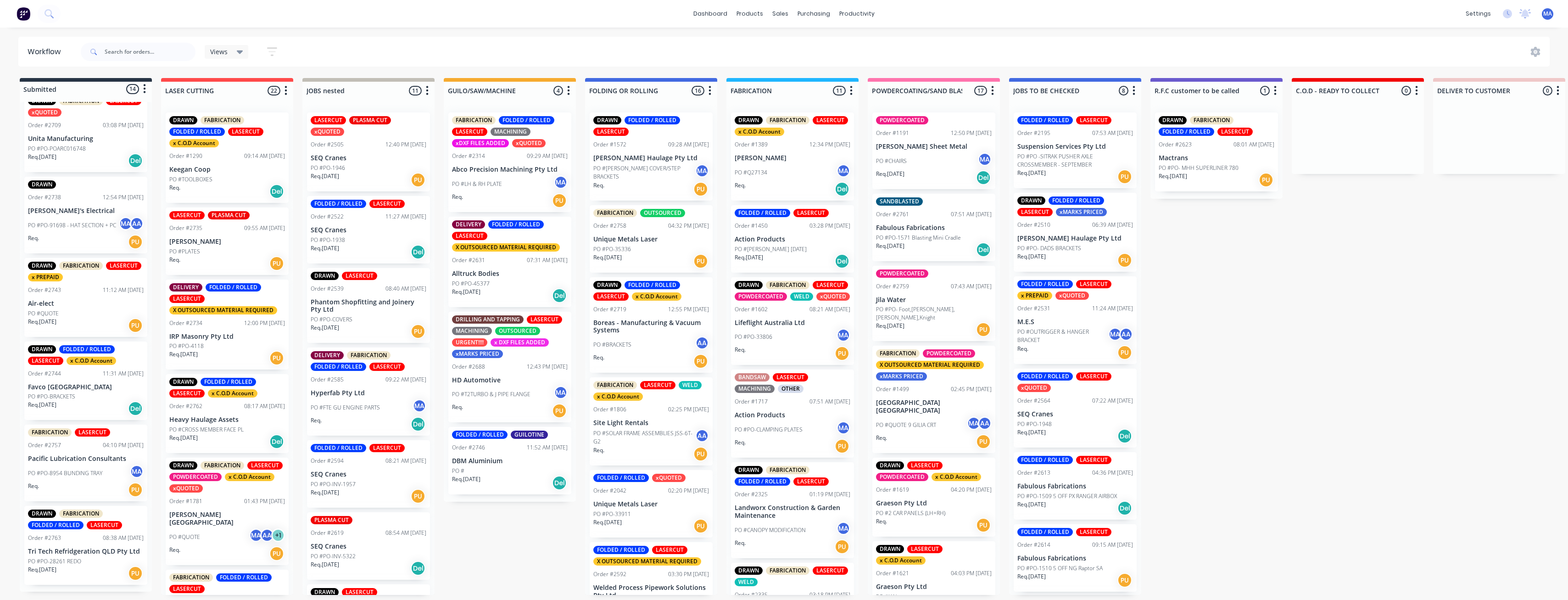
scroll to position [665, 0]
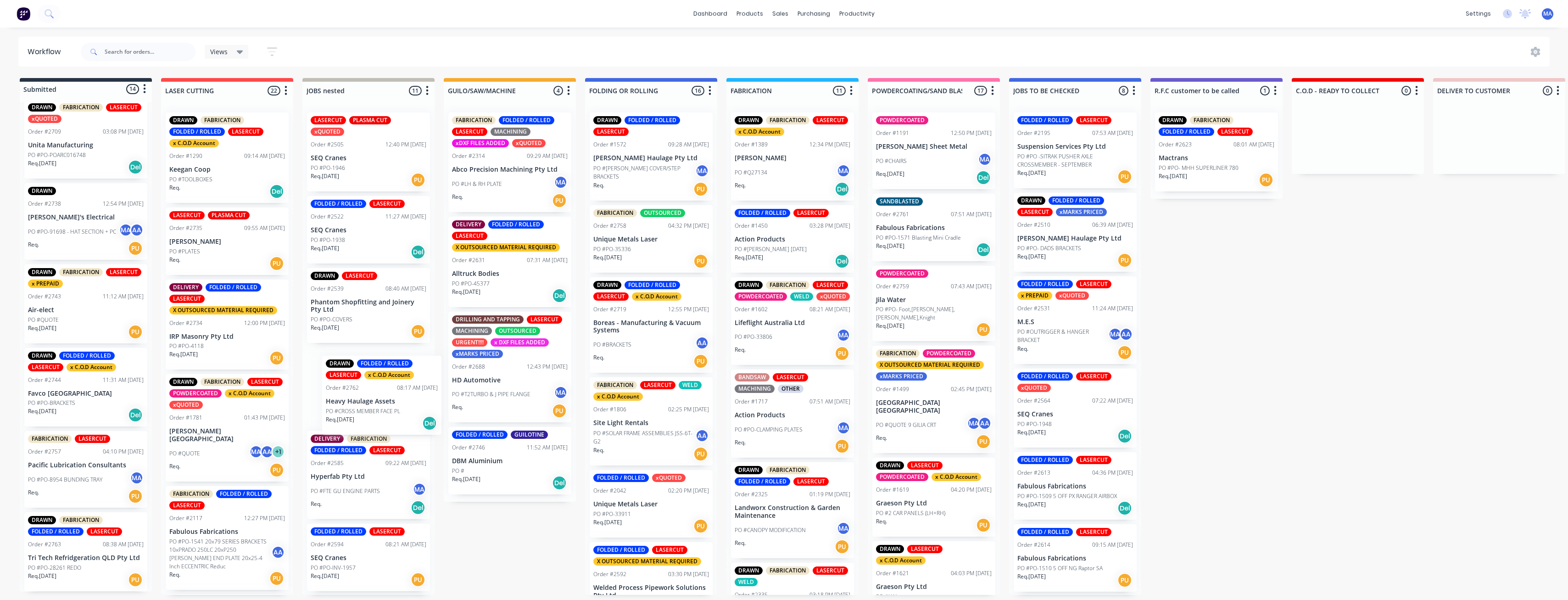
drag, startPoint x: 354, startPoint y: 415, endPoint x: 328, endPoint y: 418, distance: 26.2
click at [348, 323] on div "Submitted 14 Status colour #273444 hex #273444 Save Cancel Summaries Total orde…" at bounding box center [1357, 336] width 2728 height 517
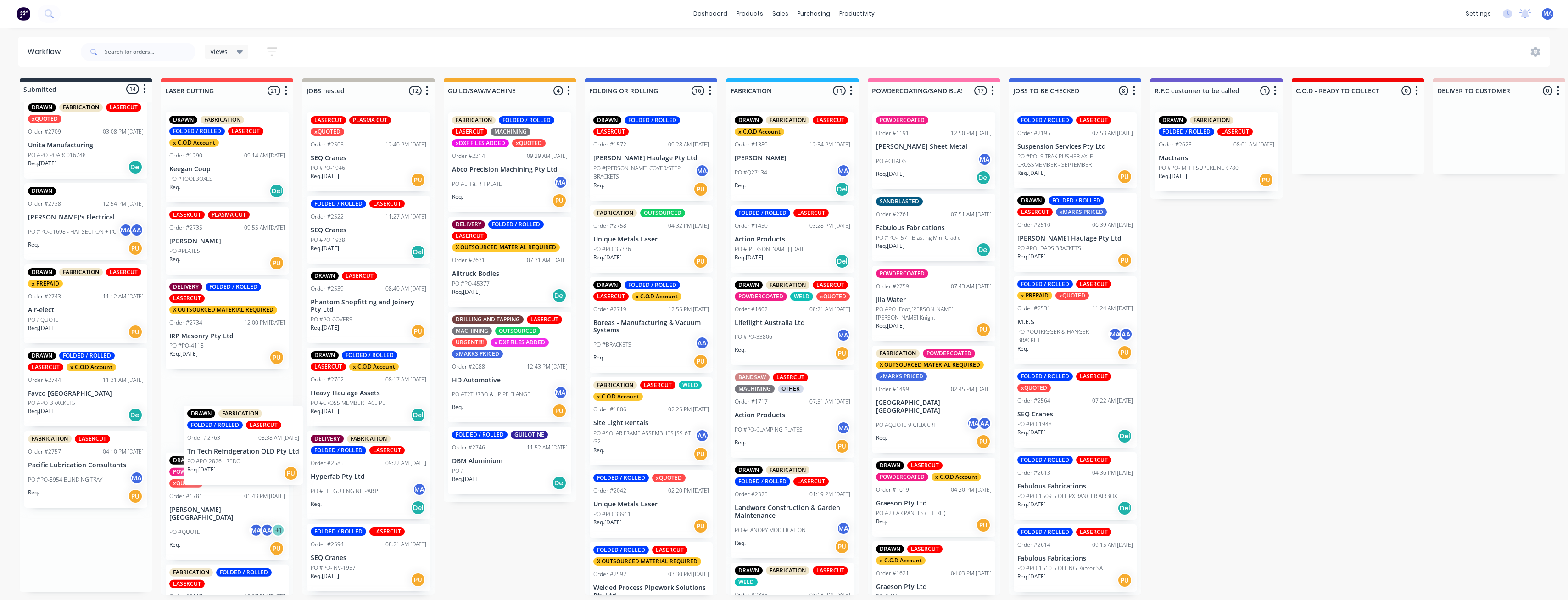
drag, startPoint x: 74, startPoint y: 566, endPoint x: 235, endPoint y: 458, distance: 193.9
click at [235, 323] on div "Submitted 14 Status colour #273444 hex #273444 Save Cancel Summaries Total orde…" at bounding box center [1357, 336] width 2728 height 517
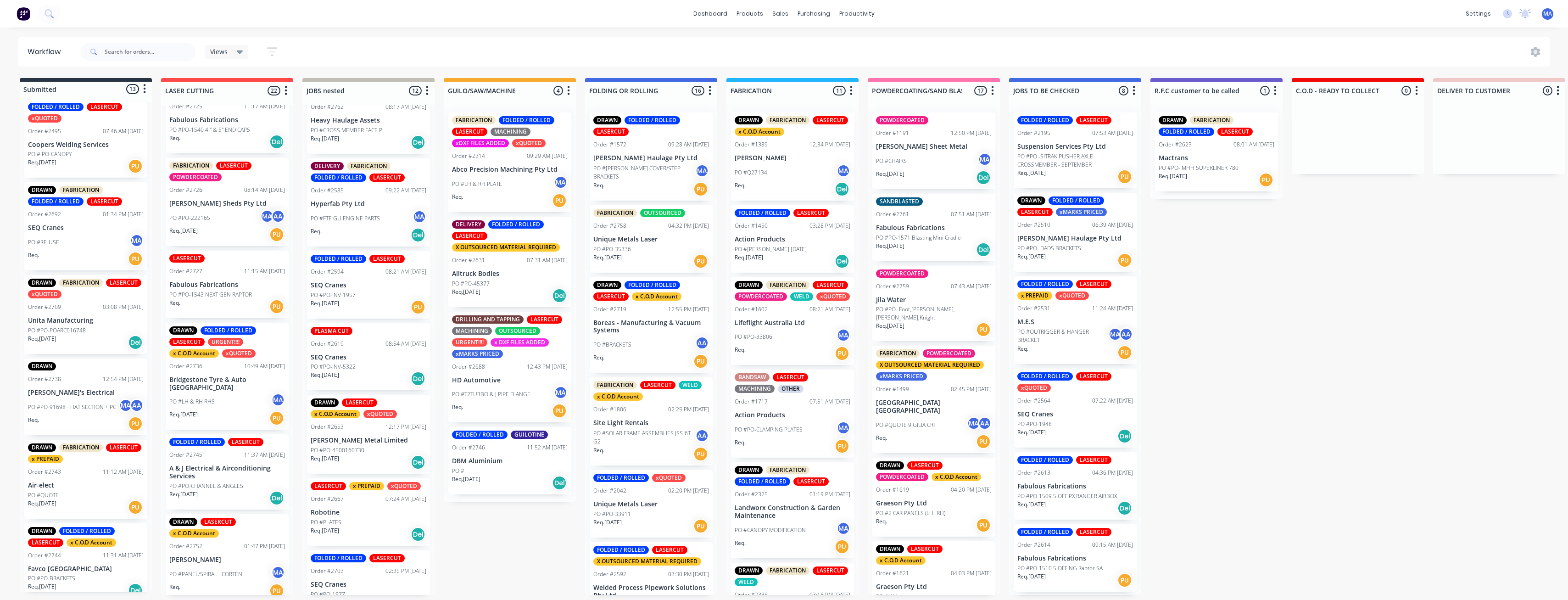
scroll to position [449, 0]
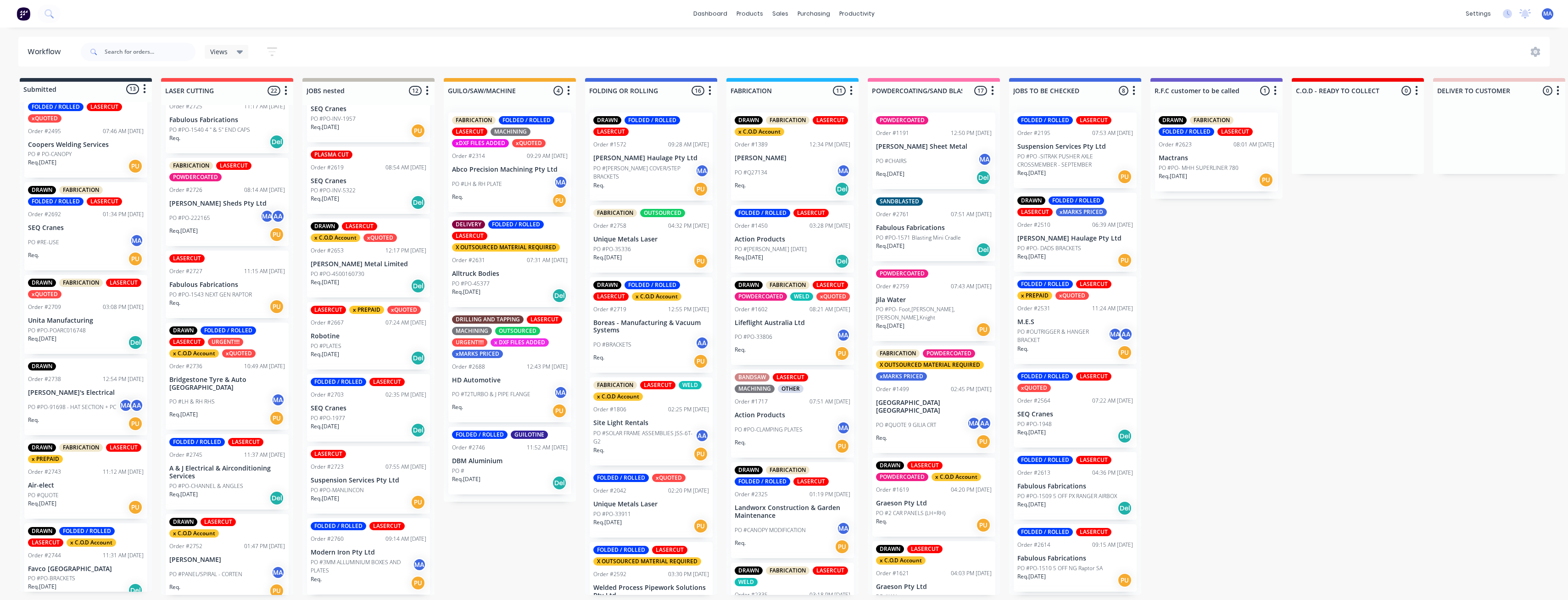
click at [343, 323] on p "SEQ Cranes" at bounding box center [368, 408] width 116 height 8
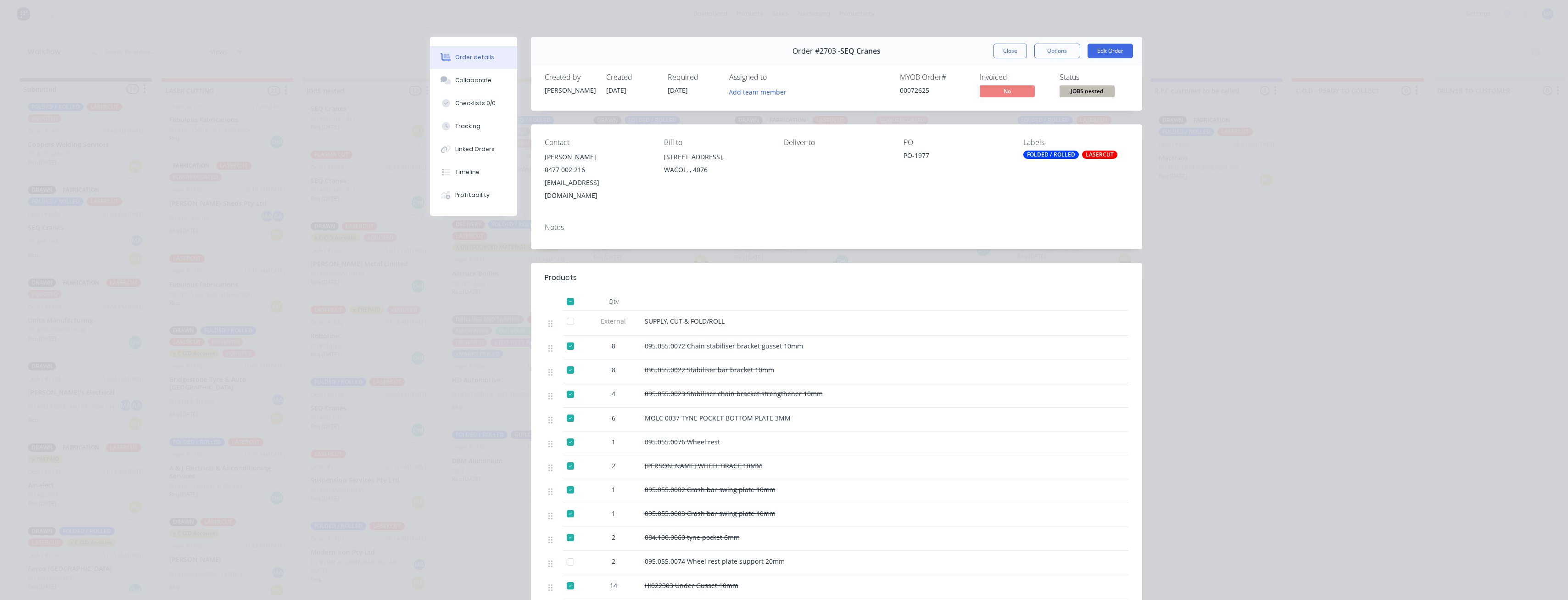
click at [481, 48] on button "Close" at bounding box center [1010, 51] width 33 height 15
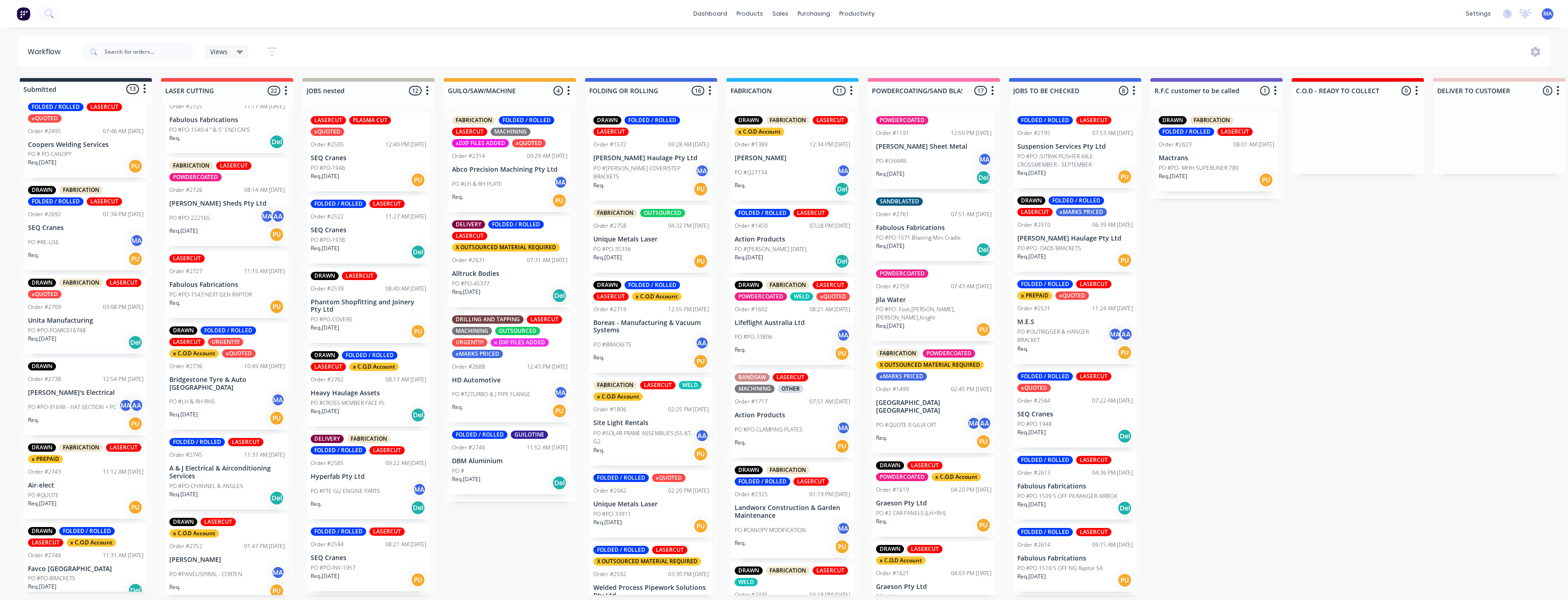
scroll to position [0, 0]
click at [371, 230] on p "SEQ Cranes" at bounding box center [368, 230] width 116 height 8
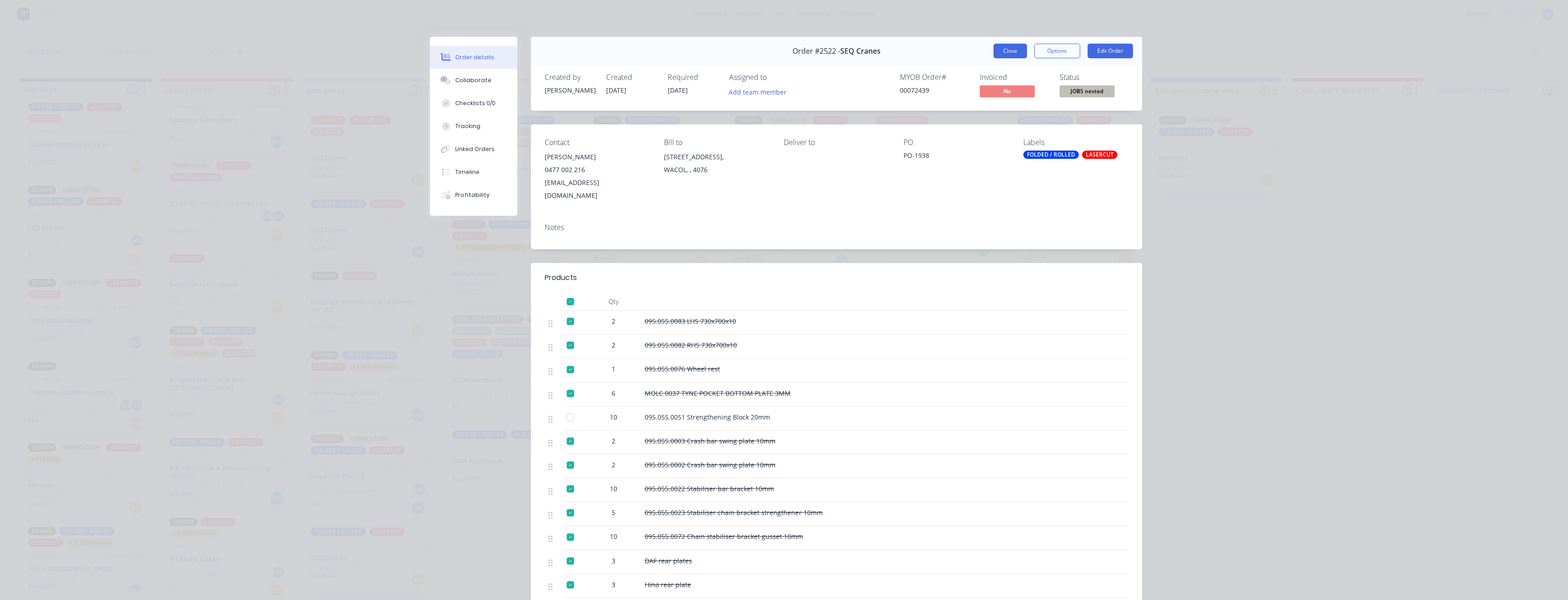
click at [481, 44] on button "Close" at bounding box center [1010, 51] width 33 height 15
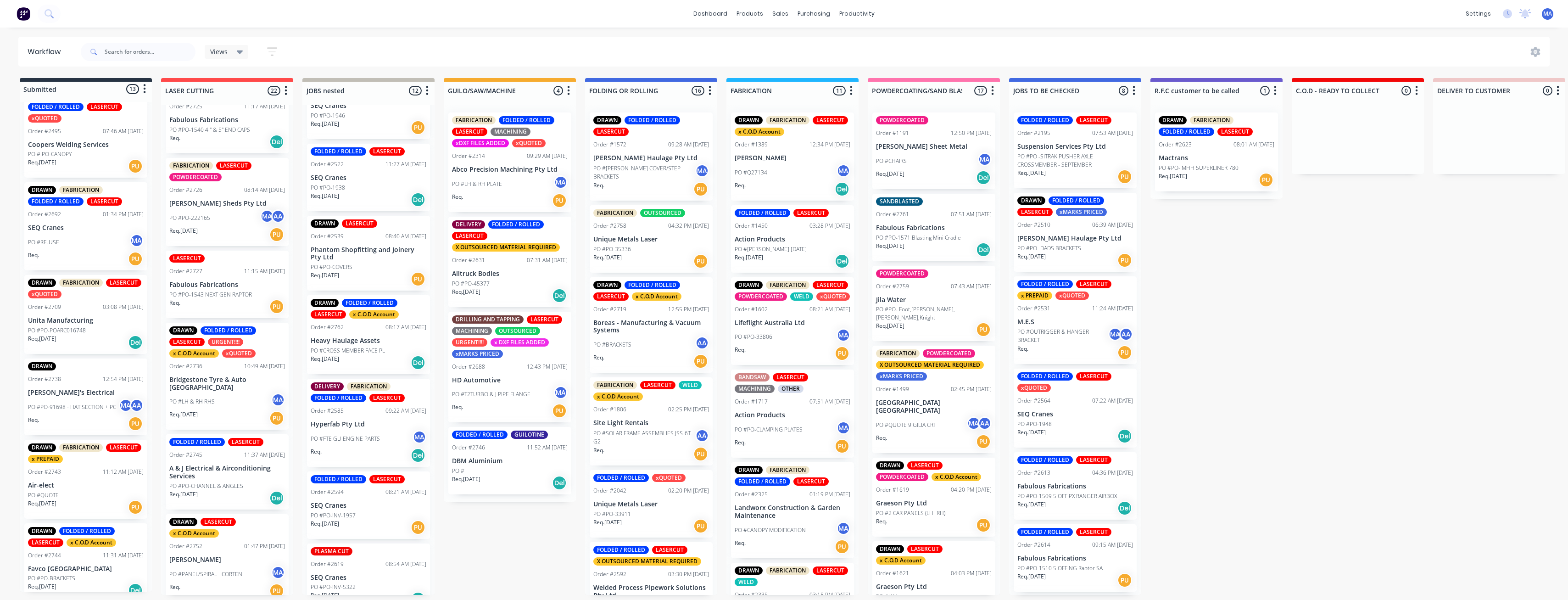
scroll to position [184, 0]
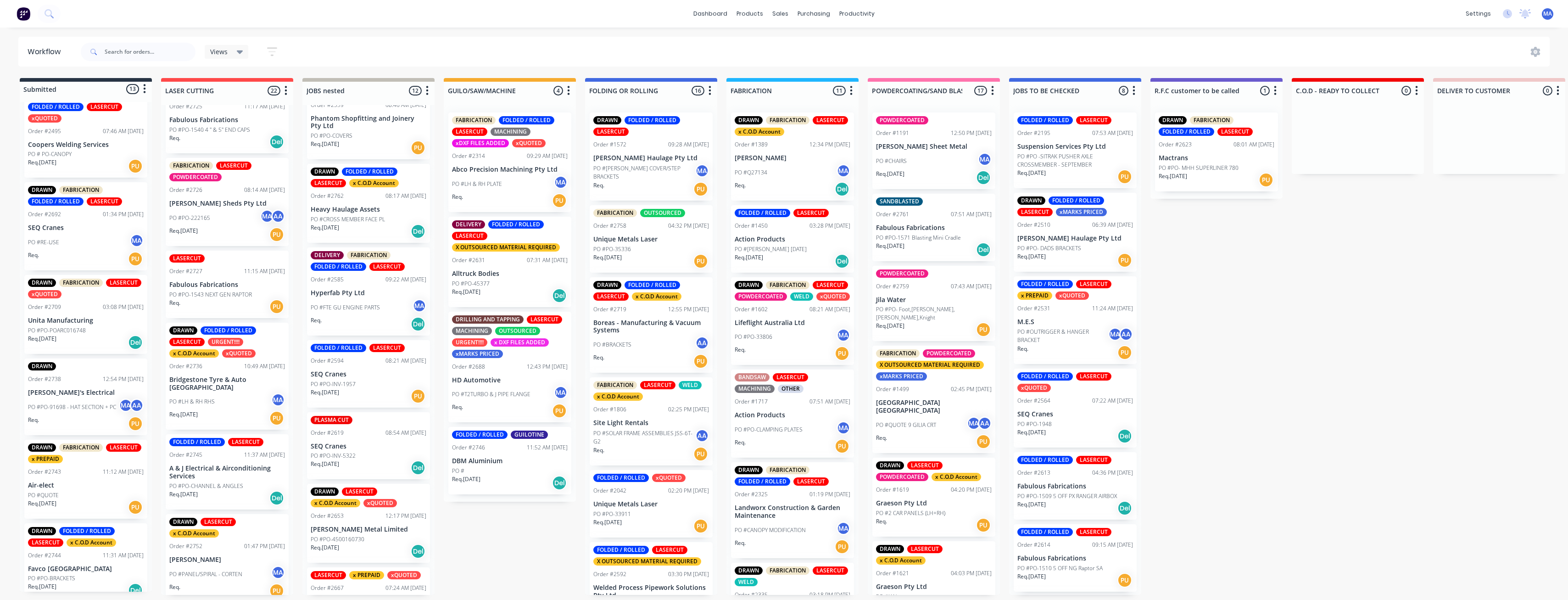
click at [360, 323] on p "SEQ Cranes" at bounding box center [368, 374] width 116 height 8
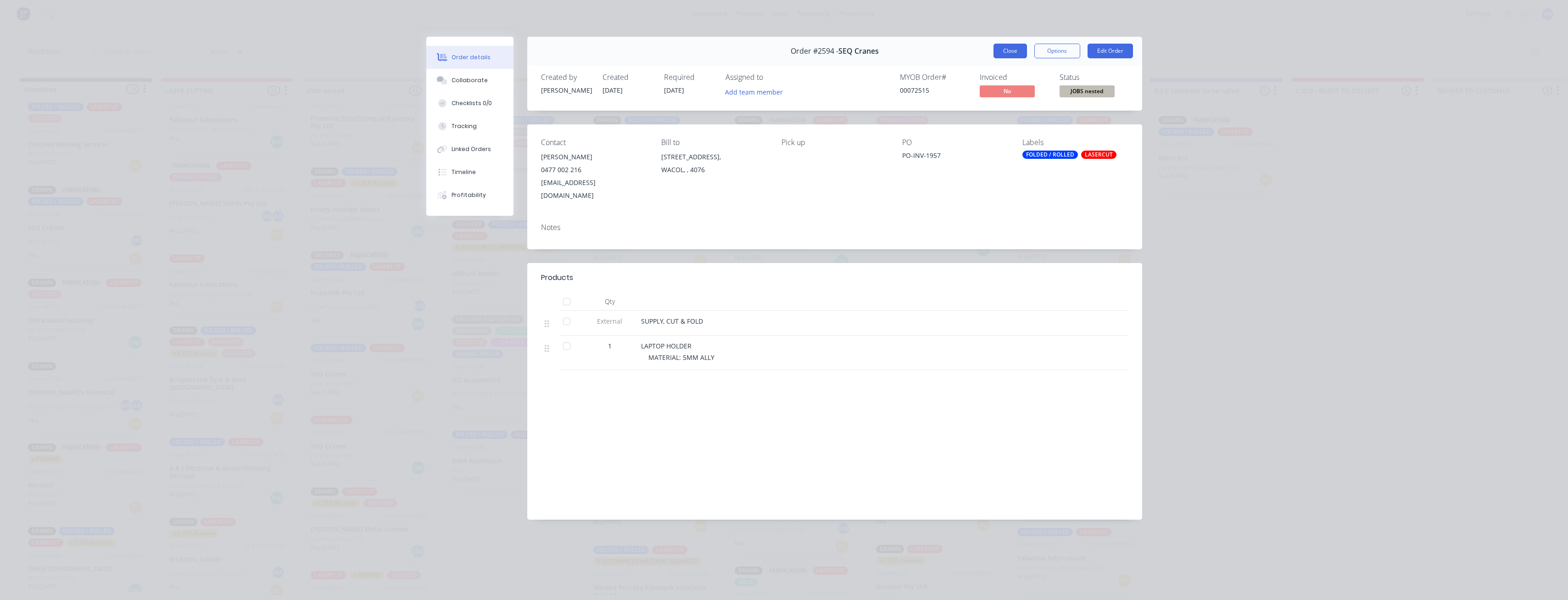
click at [481, 55] on button "Close" at bounding box center [1010, 51] width 33 height 15
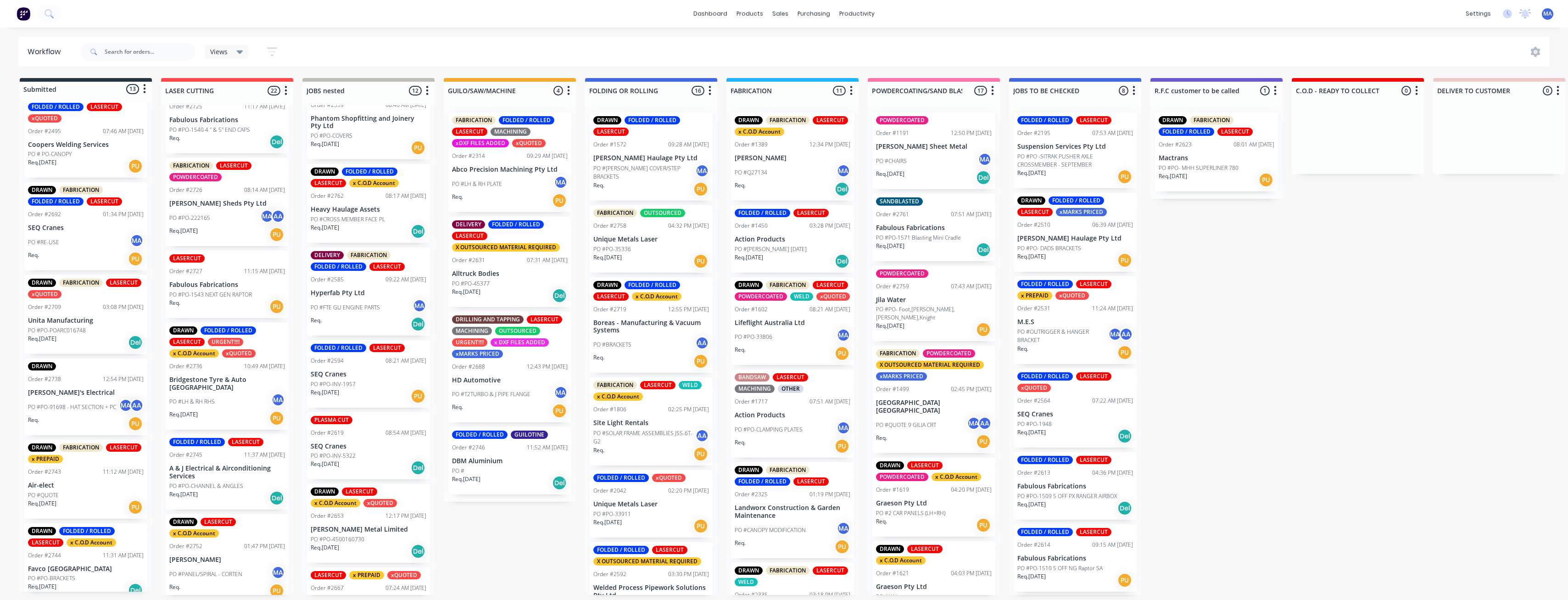
click at [398, 323] on div "PO #PO-INV-1957" at bounding box center [368, 384] width 116 height 9
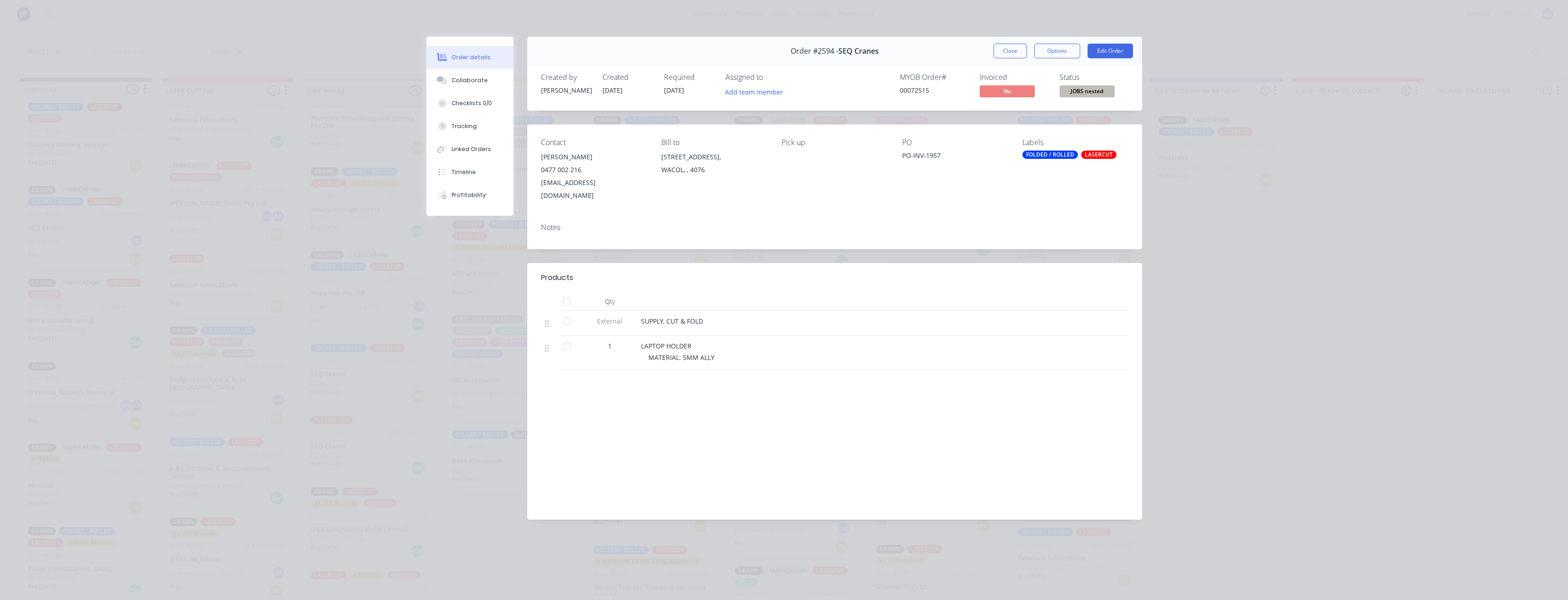
click at [481, 46] on div "Order #2594 - SEQ Cranes Close Options Edit Order" at bounding box center [835, 51] width 615 height 29
click at [481, 54] on button "Close" at bounding box center [1010, 51] width 33 height 15
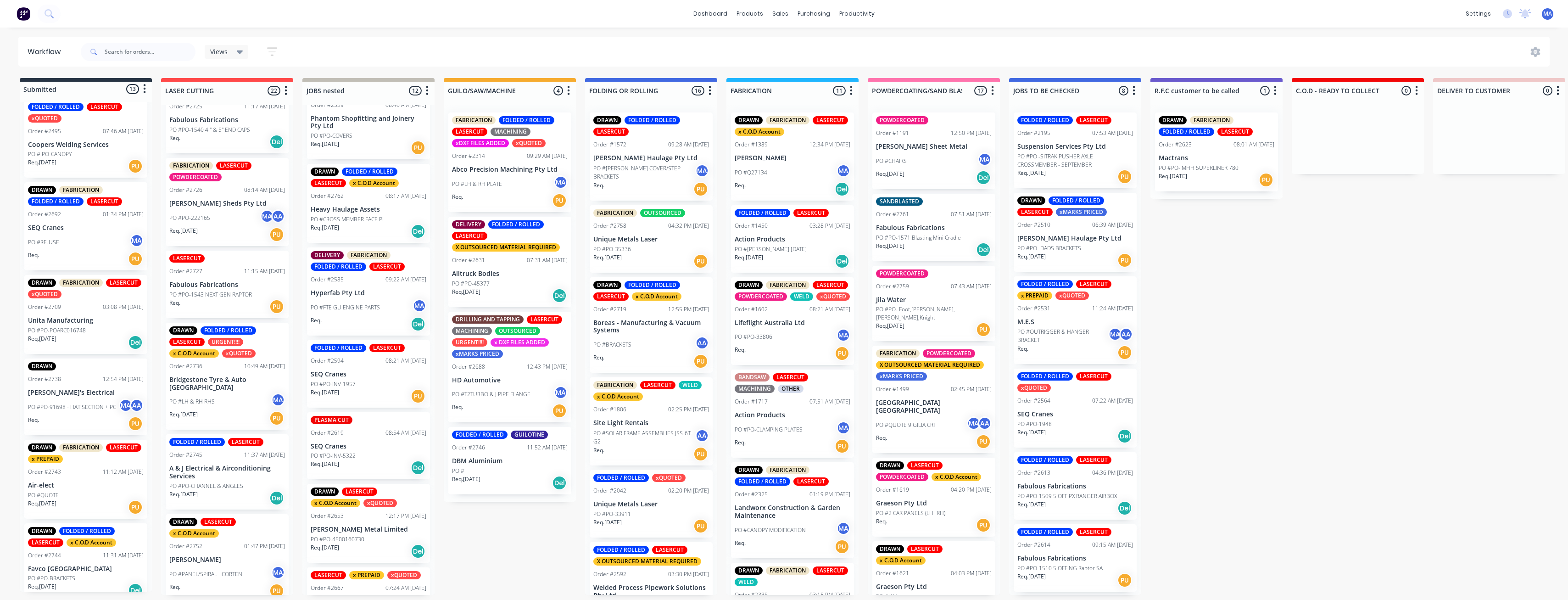
scroll to position [1372, 0]
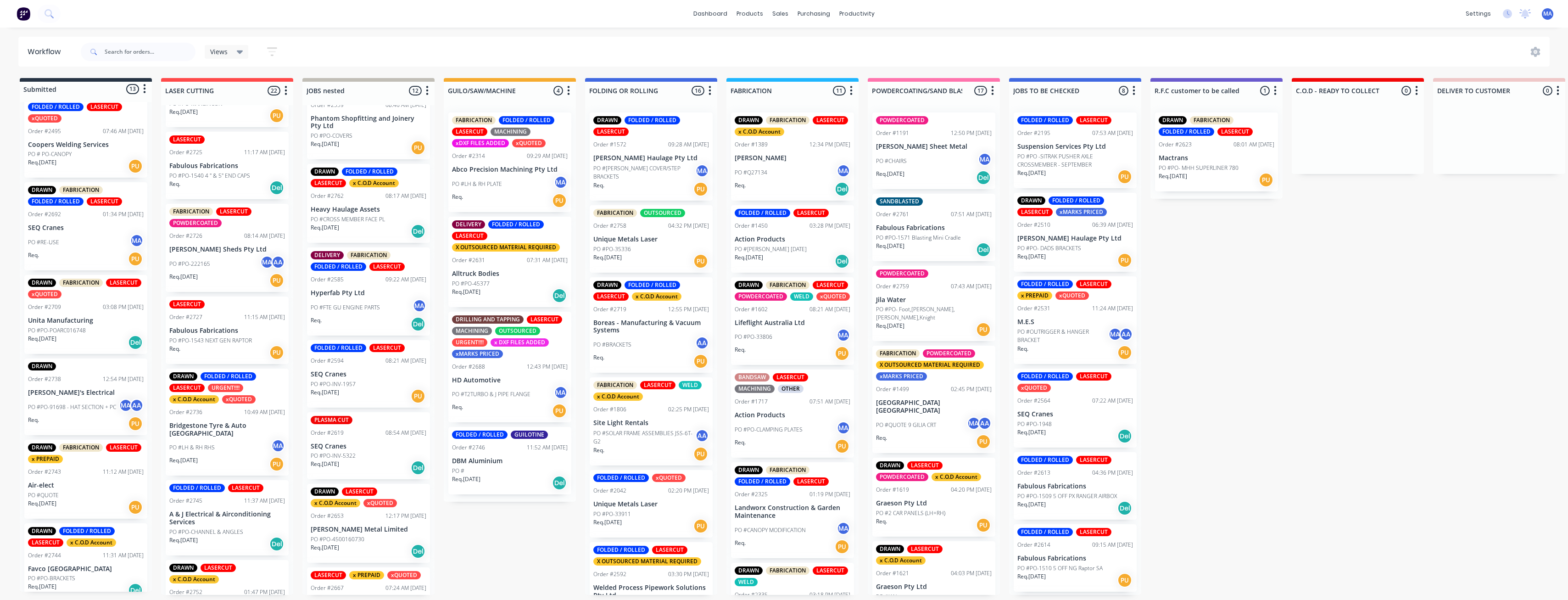
click at [215, 323] on div "DRAWN FOLDED / ROLLED LASERCUT URGENT!!!! x C.O.D Account xQUOTED Order #2736 1…" at bounding box center [227, 422] width 123 height 107
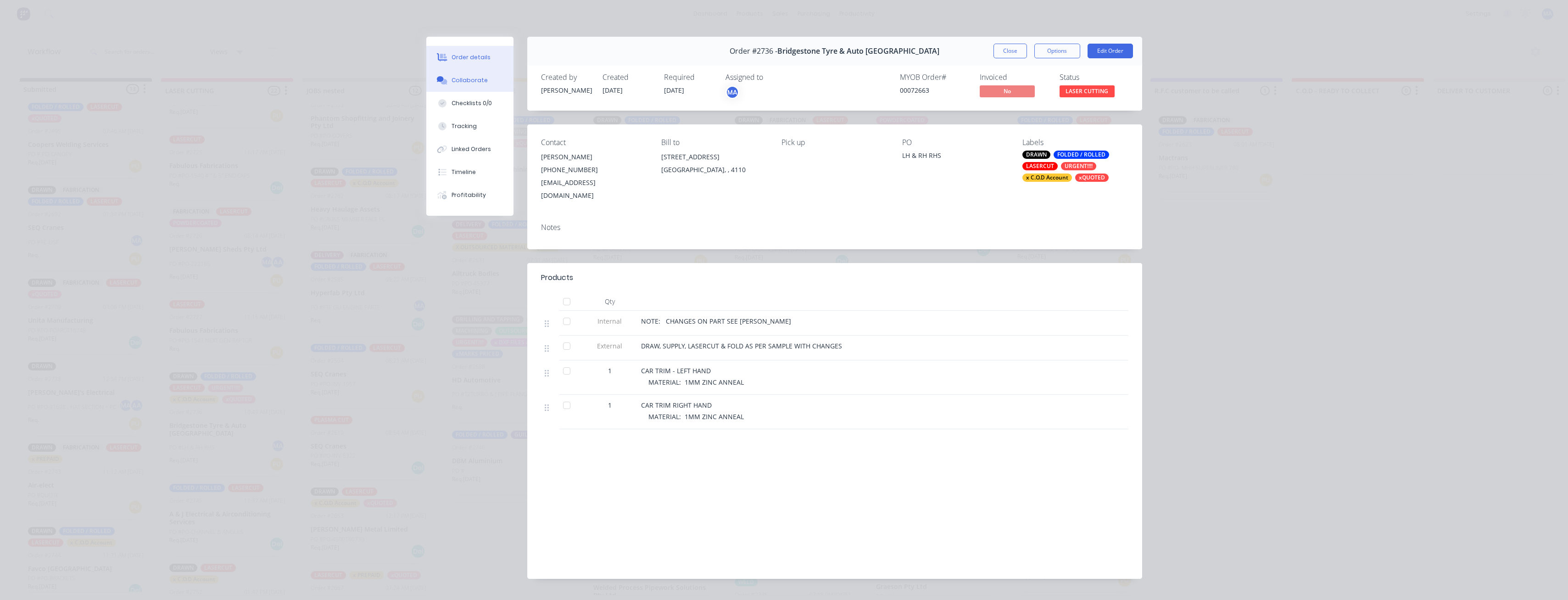
click at [477, 82] on div "Collaborate" at bounding box center [470, 80] width 37 height 9
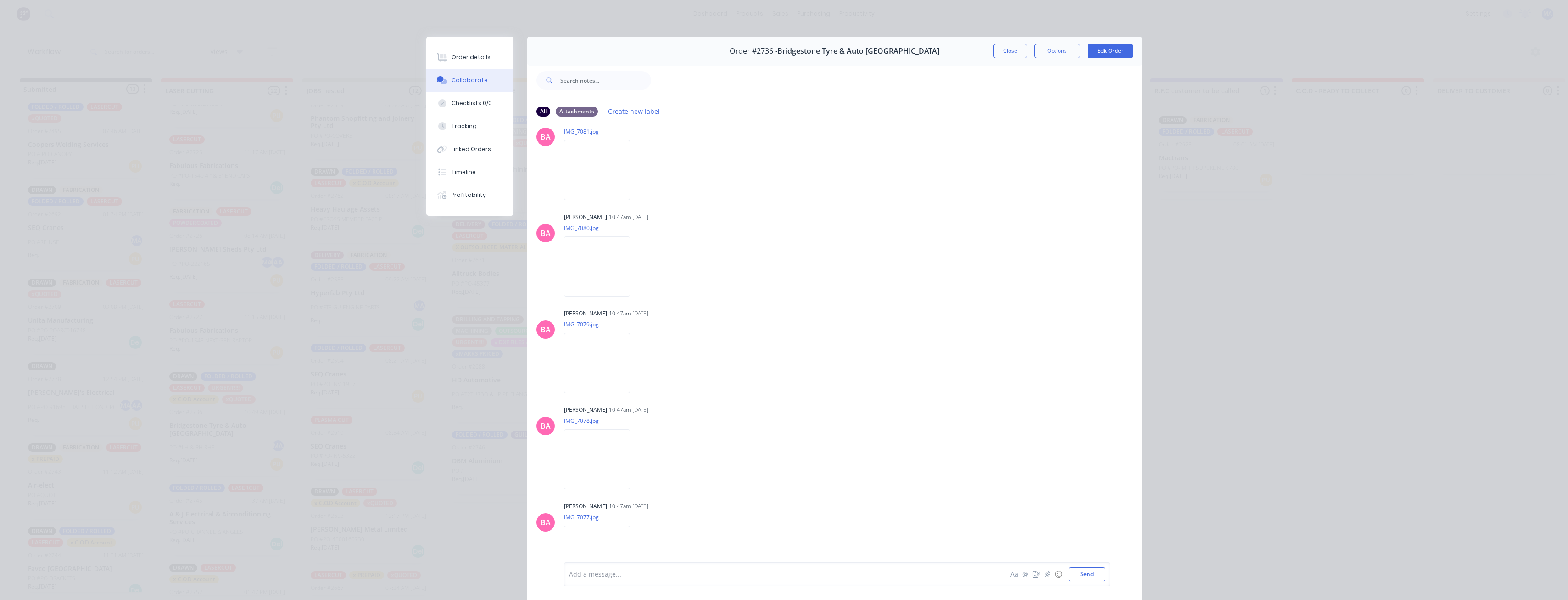
scroll to position [46, 0]
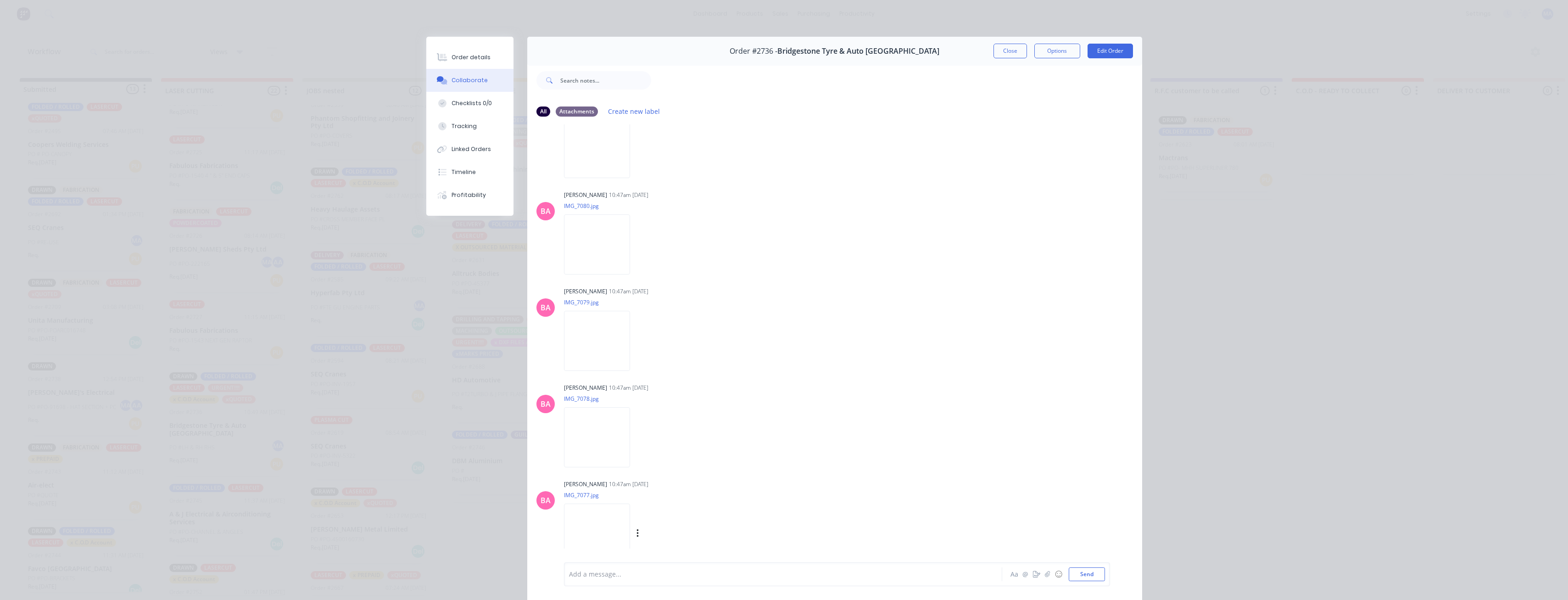
click at [481, 323] on img at bounding box center [597, 534] width 66 height 60
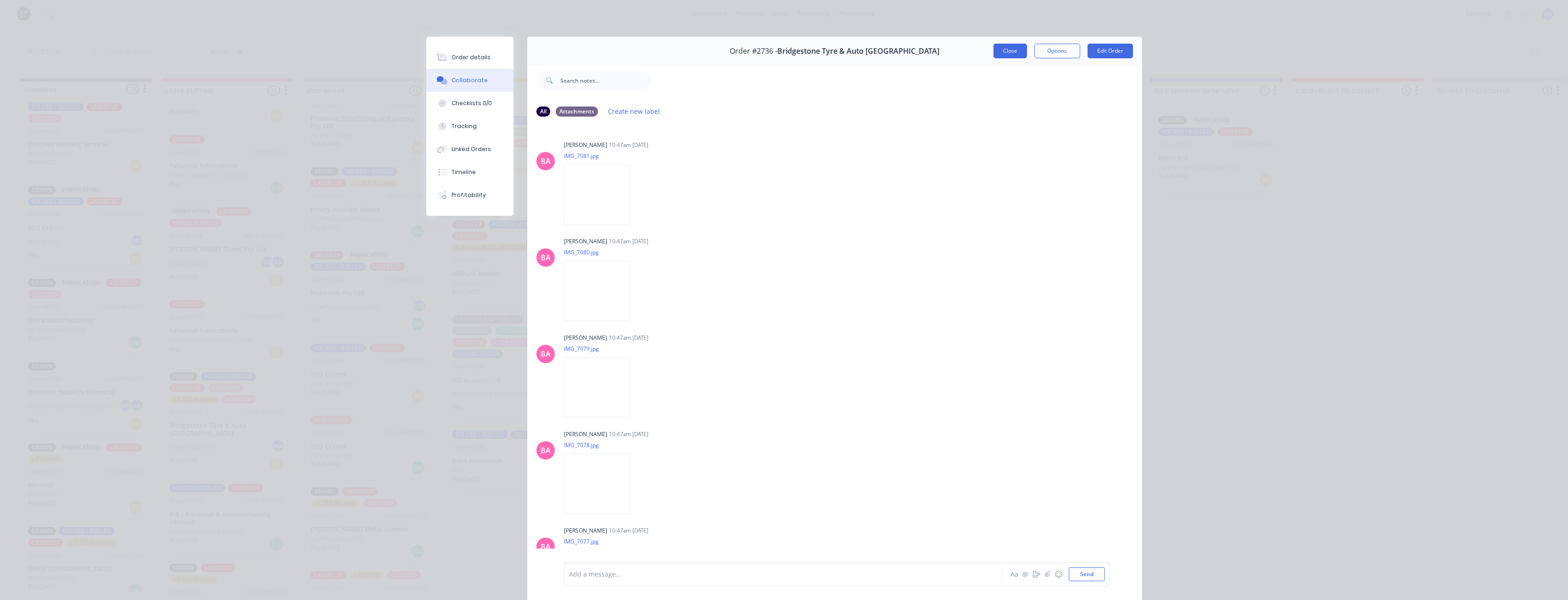
click at [481, 48] on button "Close" at bounding box center [1010, 51] width 33 height 15
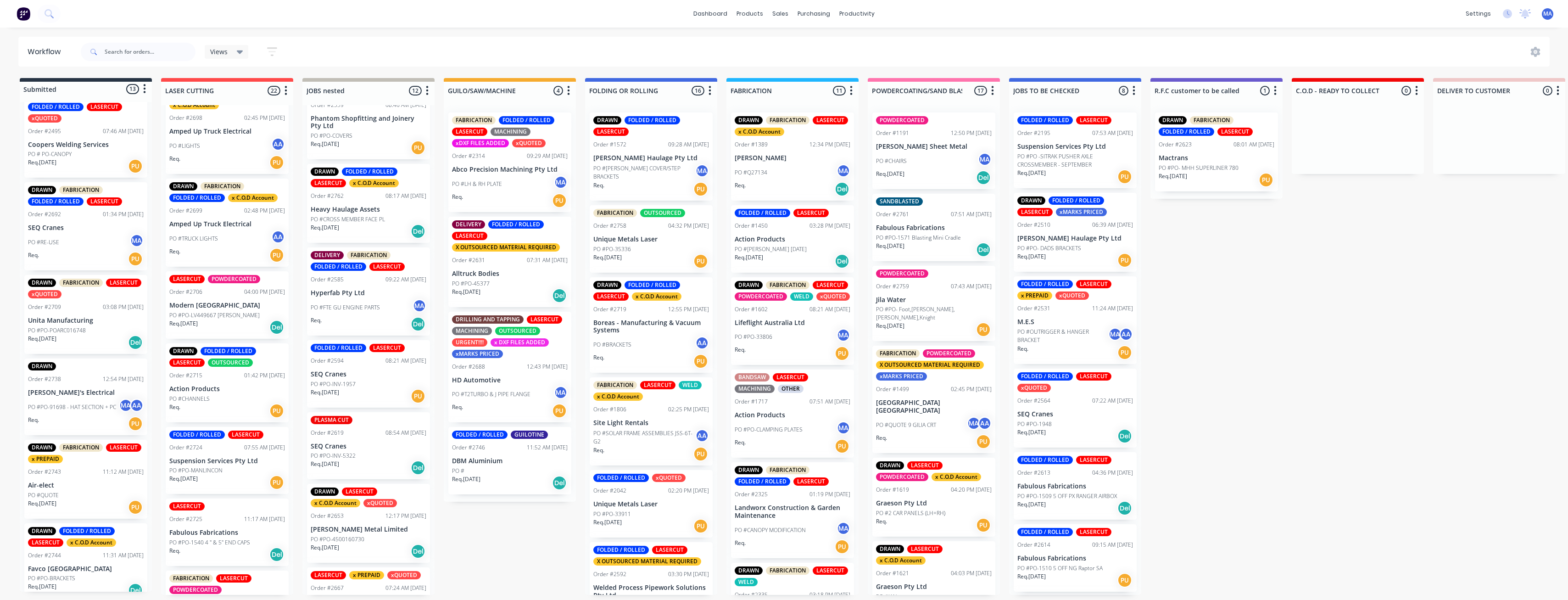
scroll to position [1004, 0]
click at [222, 323] on div "Order #2715 01:42 PM [DATE]" at bounding box center [227, 376] width 116 height 9
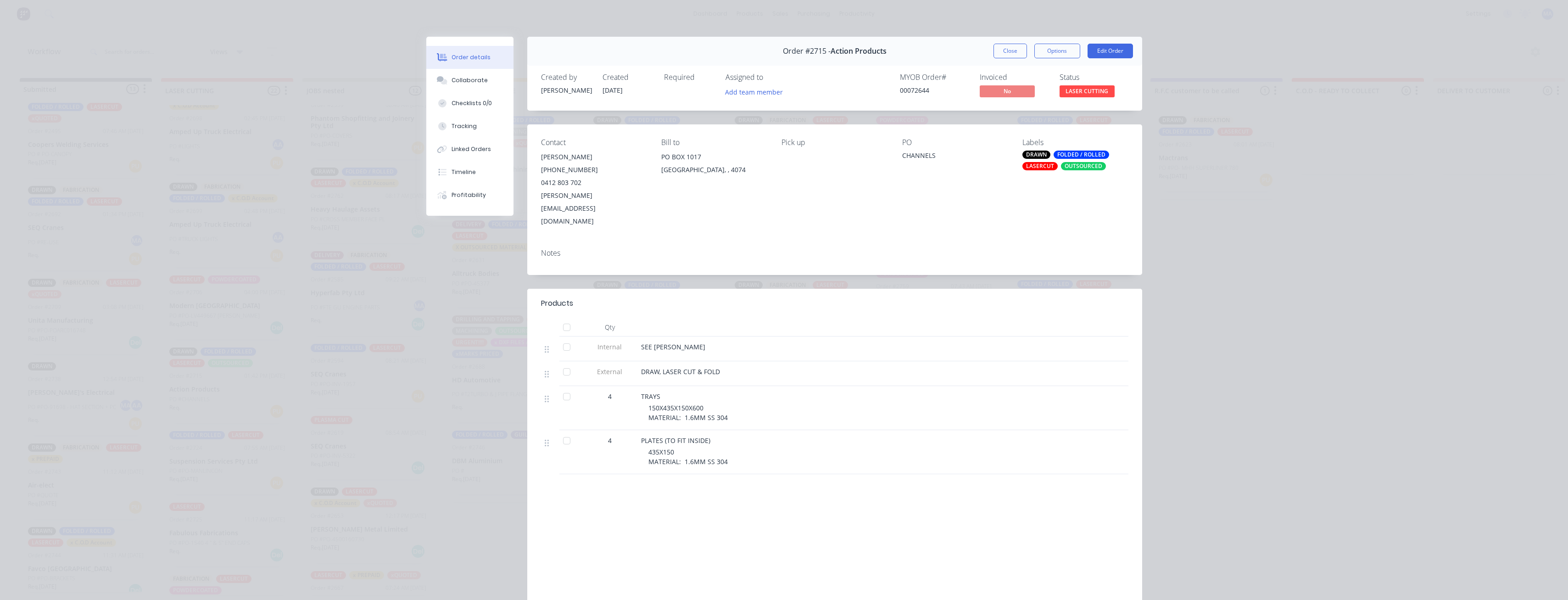
click at [481, 164] on div "OUTSOURCED" at bounding box center [1083, 166] width 45 height 9
drag, startPoint x: 1037, startPoint y: 300, endPoint x: 969, endPoint y: 272, distance: 73.5
click at [481, 300] on div at bounding box center [1035, 301] width 18 height 18
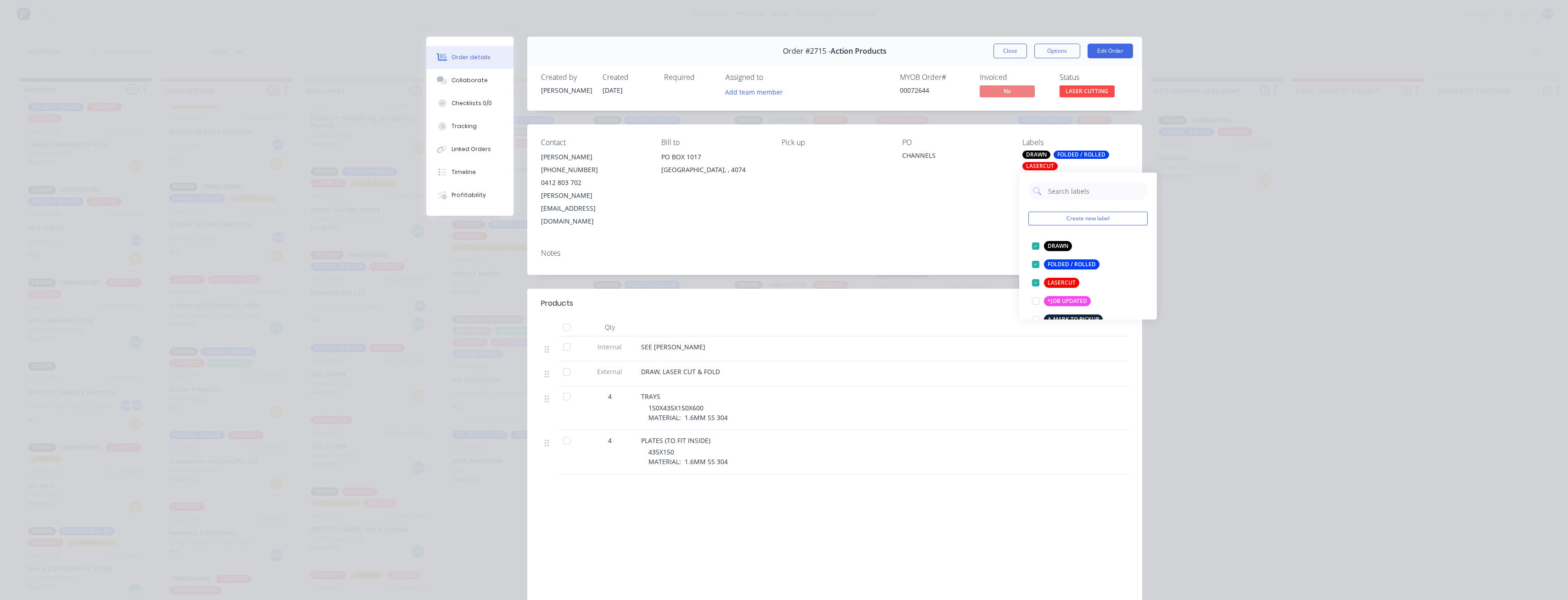
click at [481, 252] on div "Order #2715 - Action Products Close Options Edit Order Created by [PERSON_NAME]…" at bounding box center [784, 337] width 716 height 601
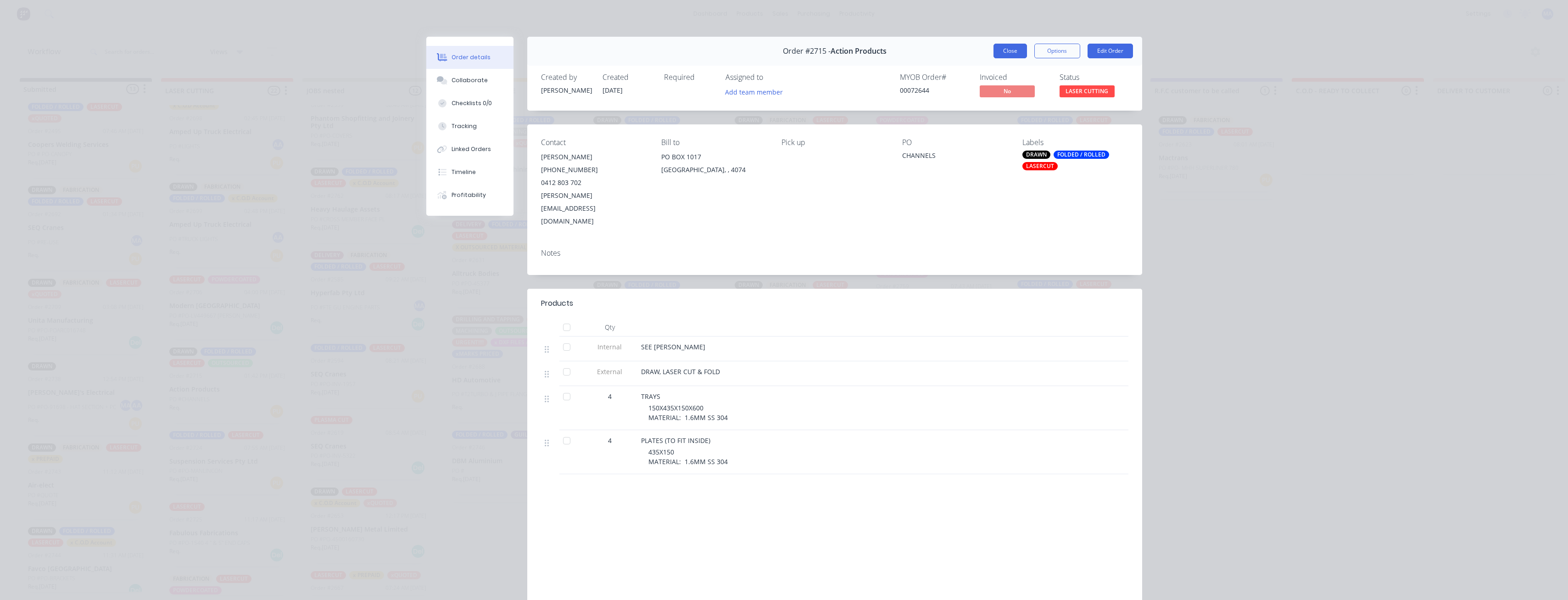
click at [481, 51] on button "Close" at bounding box center [1010, 51] width 33 height 15
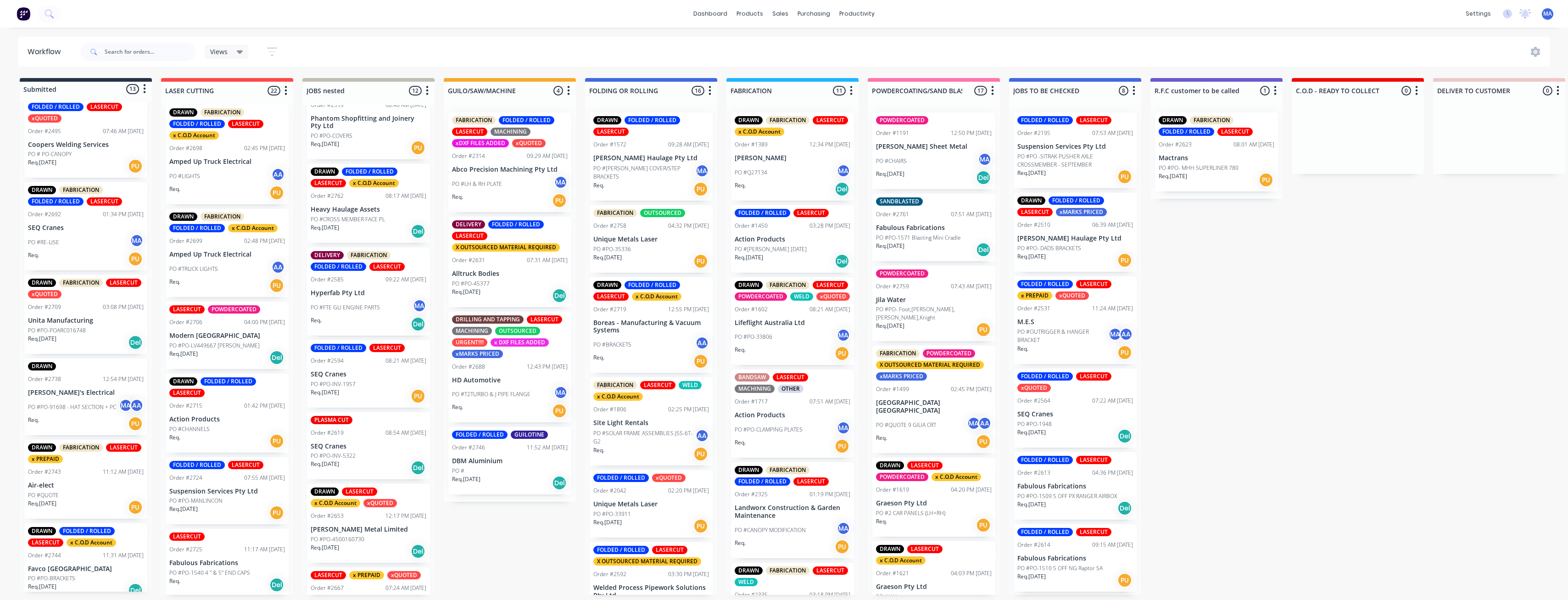
scroll to position [959, 0]
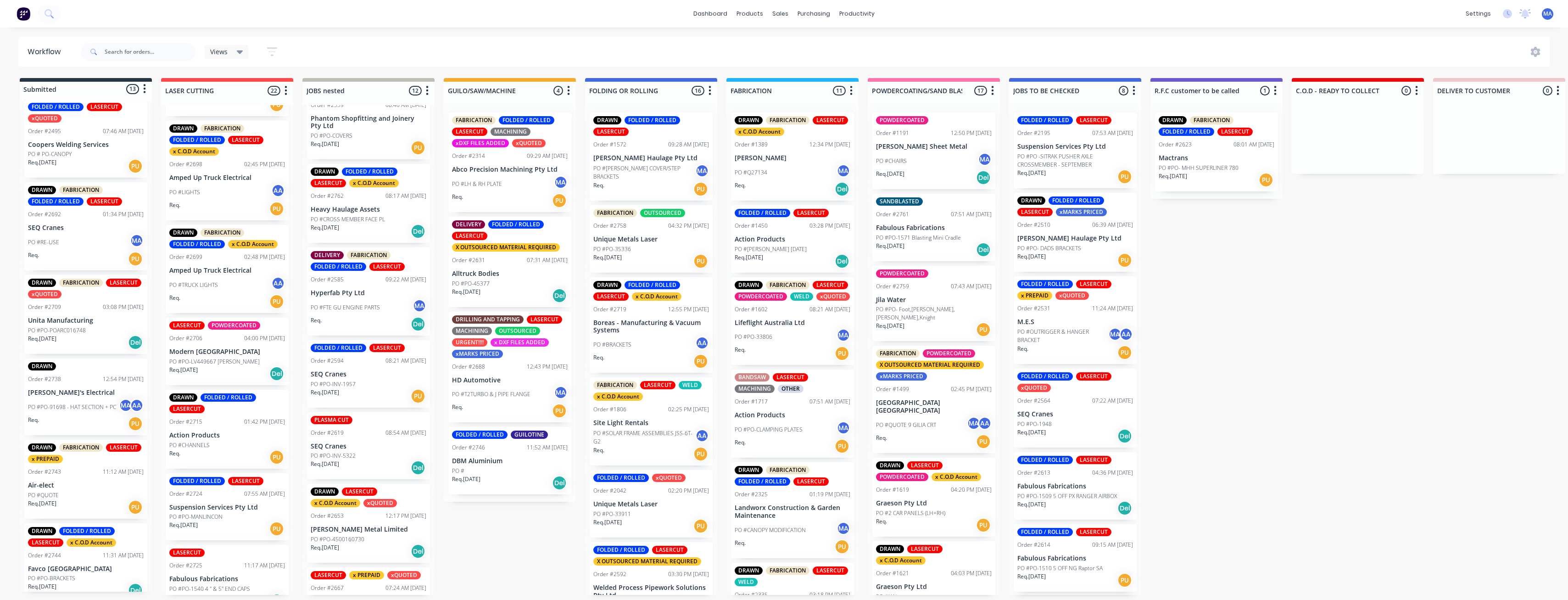
click at [240, 323] on div "DRAWN FOLDED / ROLLED LASERCUT Order #2715 01:42 PM [DATE] Action Products PO #…" at bounding box center [227, 429] width 123 height 79
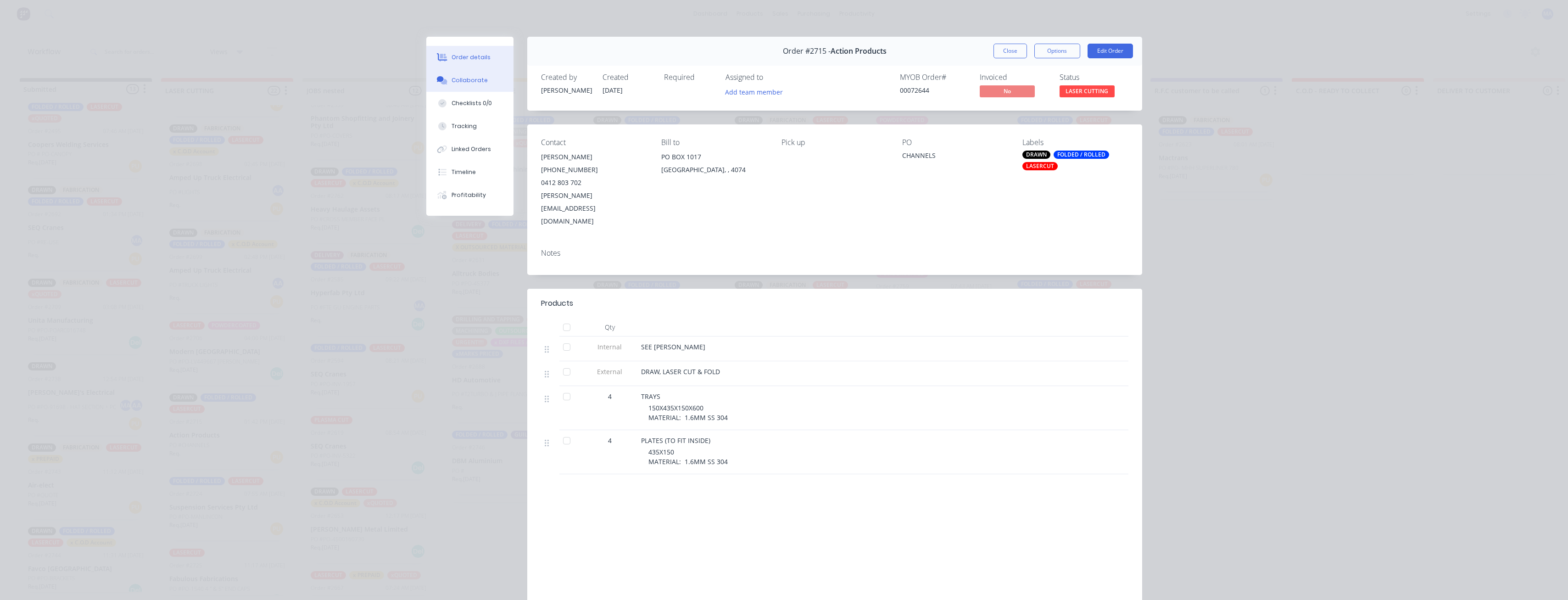
click at [481, 84] on button "Collaborate" at bounding box center [469, 80] width 87 height 23
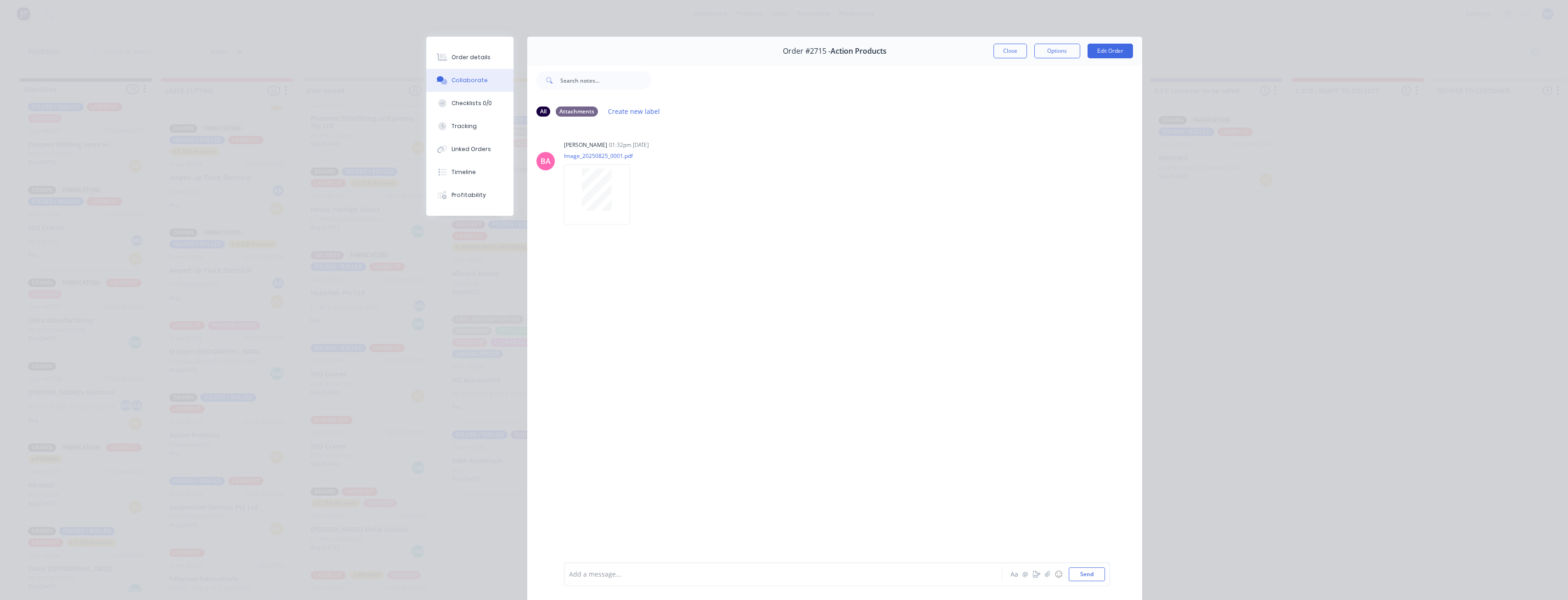
drag, startPoint x: 990, startPoint y: 55, endPoint x: 970, endPoint y: 74, distance: 27.6
click at [481, 49] on button "Close" at bounding box center [1010, 51] width 33 height 15
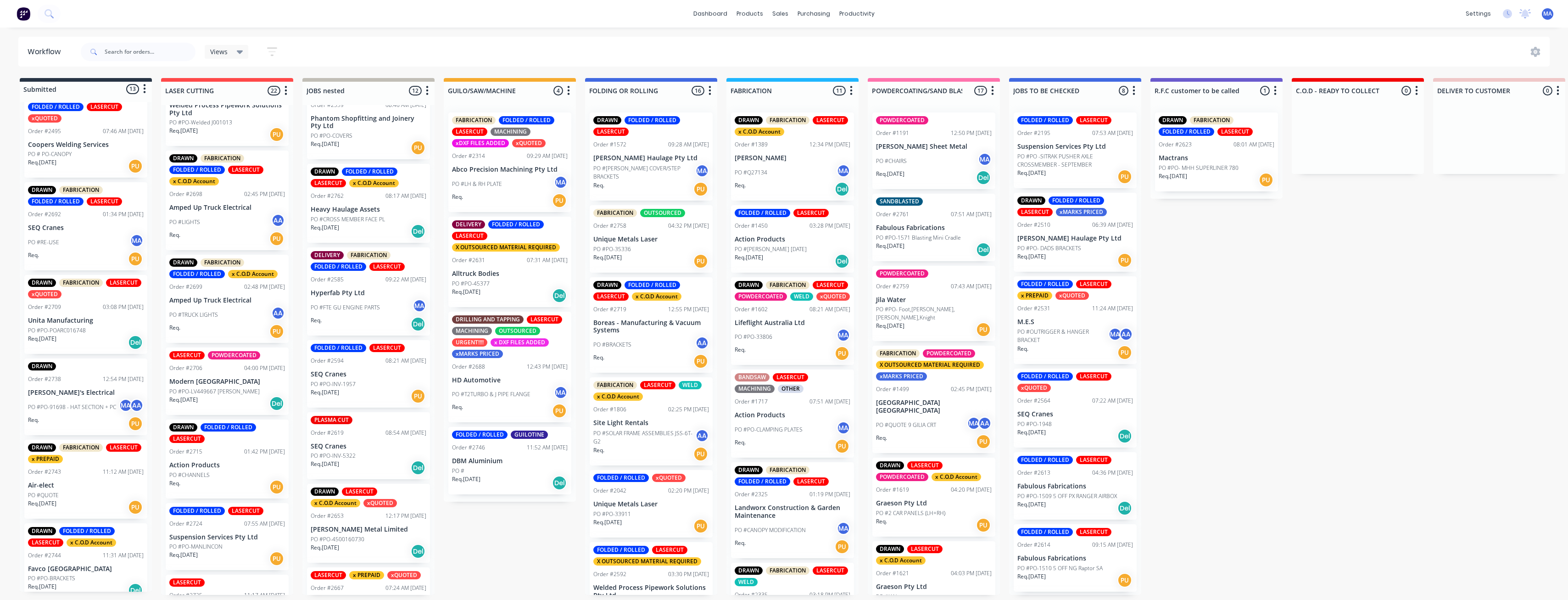
scroll to position [913, 0]
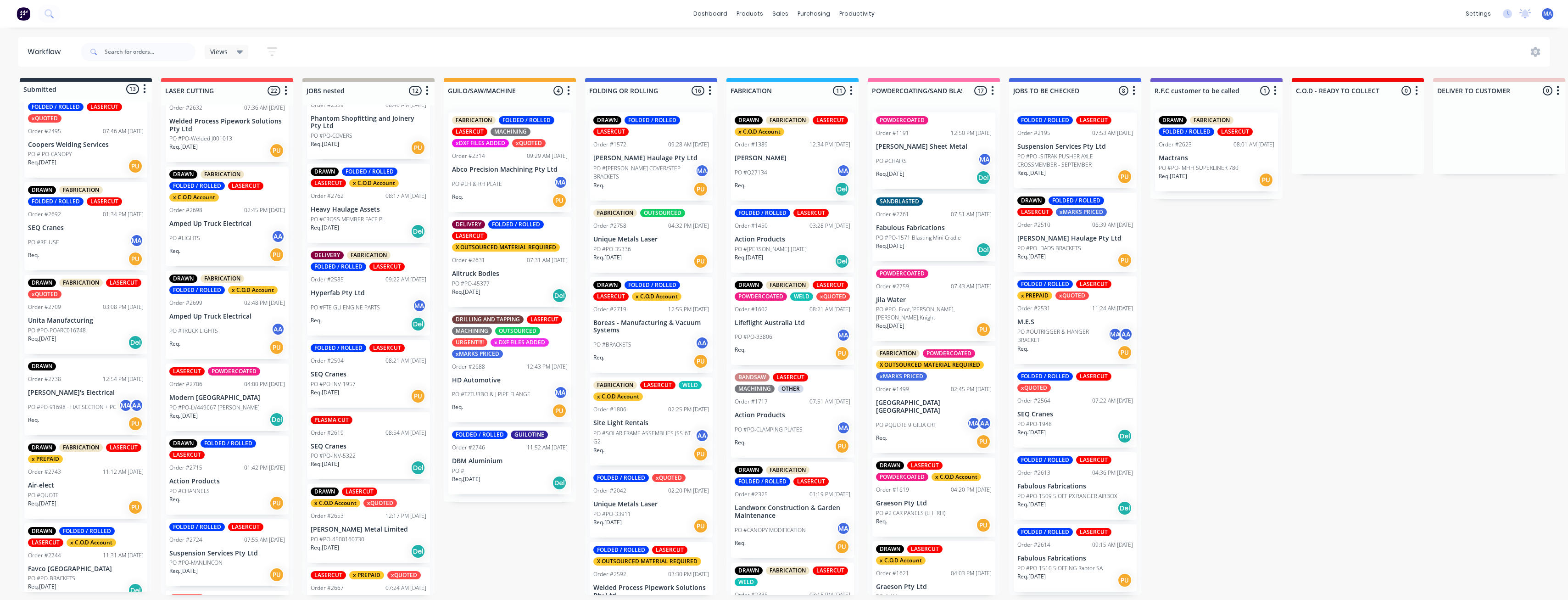
click at [230, 323] on div "Req. [DATE] Del" at bounding box center [227, 420] width 116 height 16
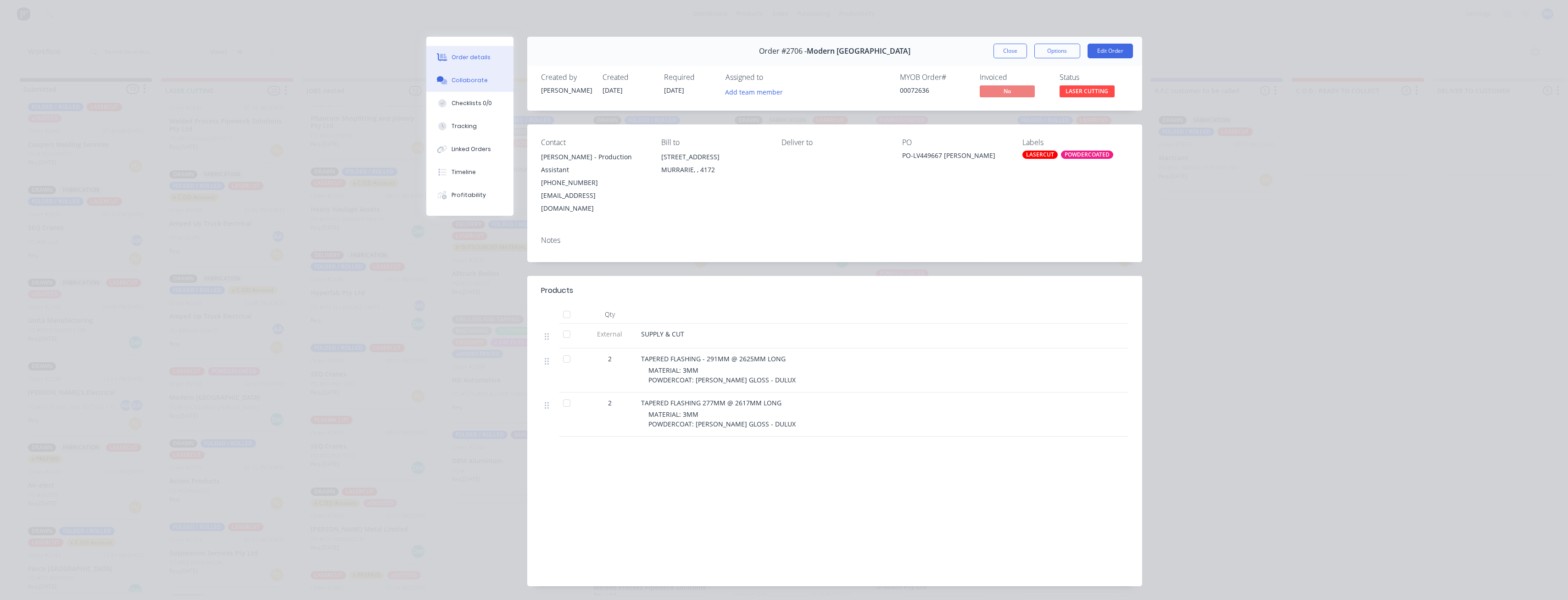
click at [472, 71] on button "Collaborate" at bounding box center [469, 80] width 87 height 23
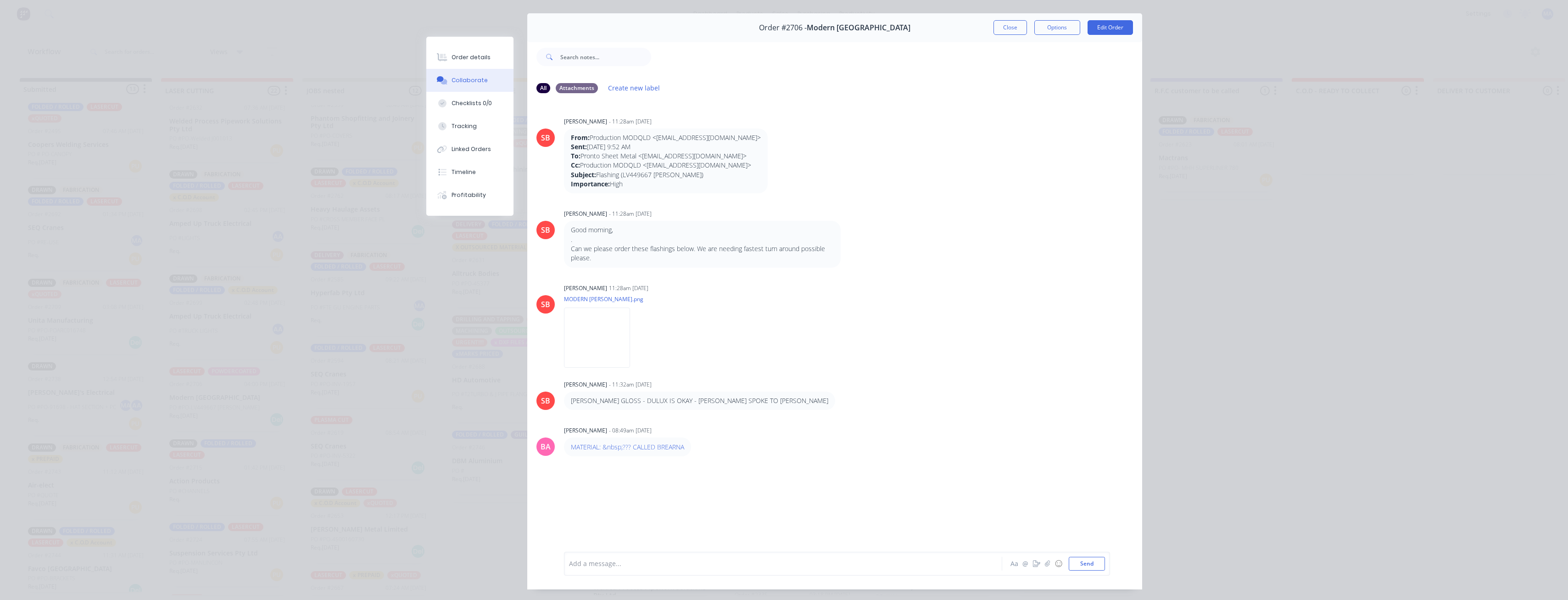
scroll to position [0, 0]
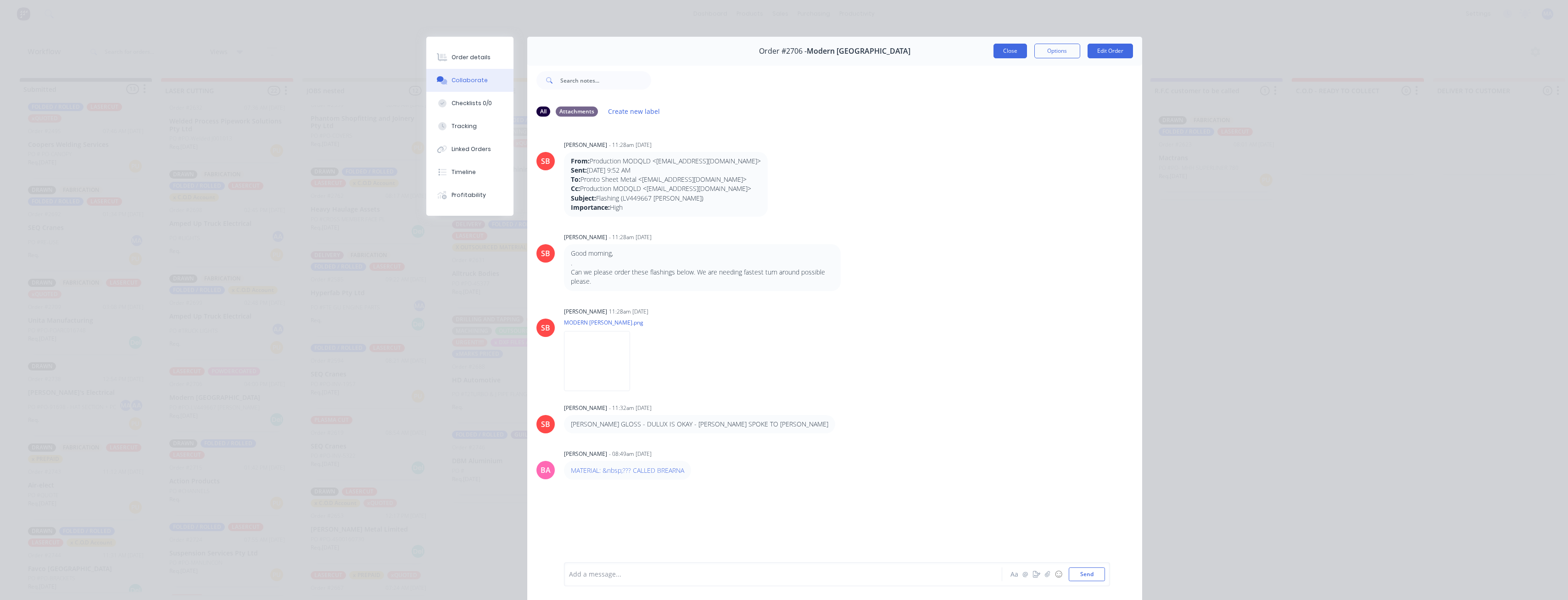
click at [481, 49] on button "Close" at bounding box center [1010, 51] width 33 height 15
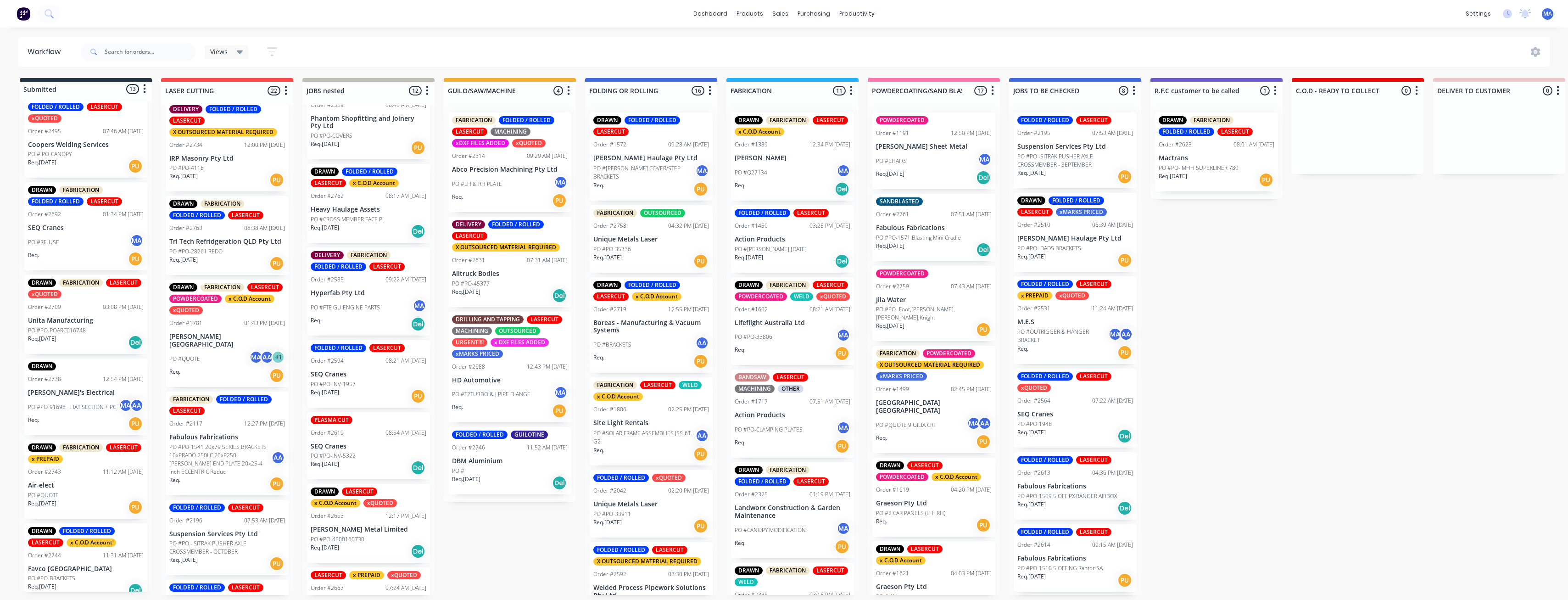
scroll to position [132, 0]
